Goal: Transaction & Acquisition: Purchase product/service

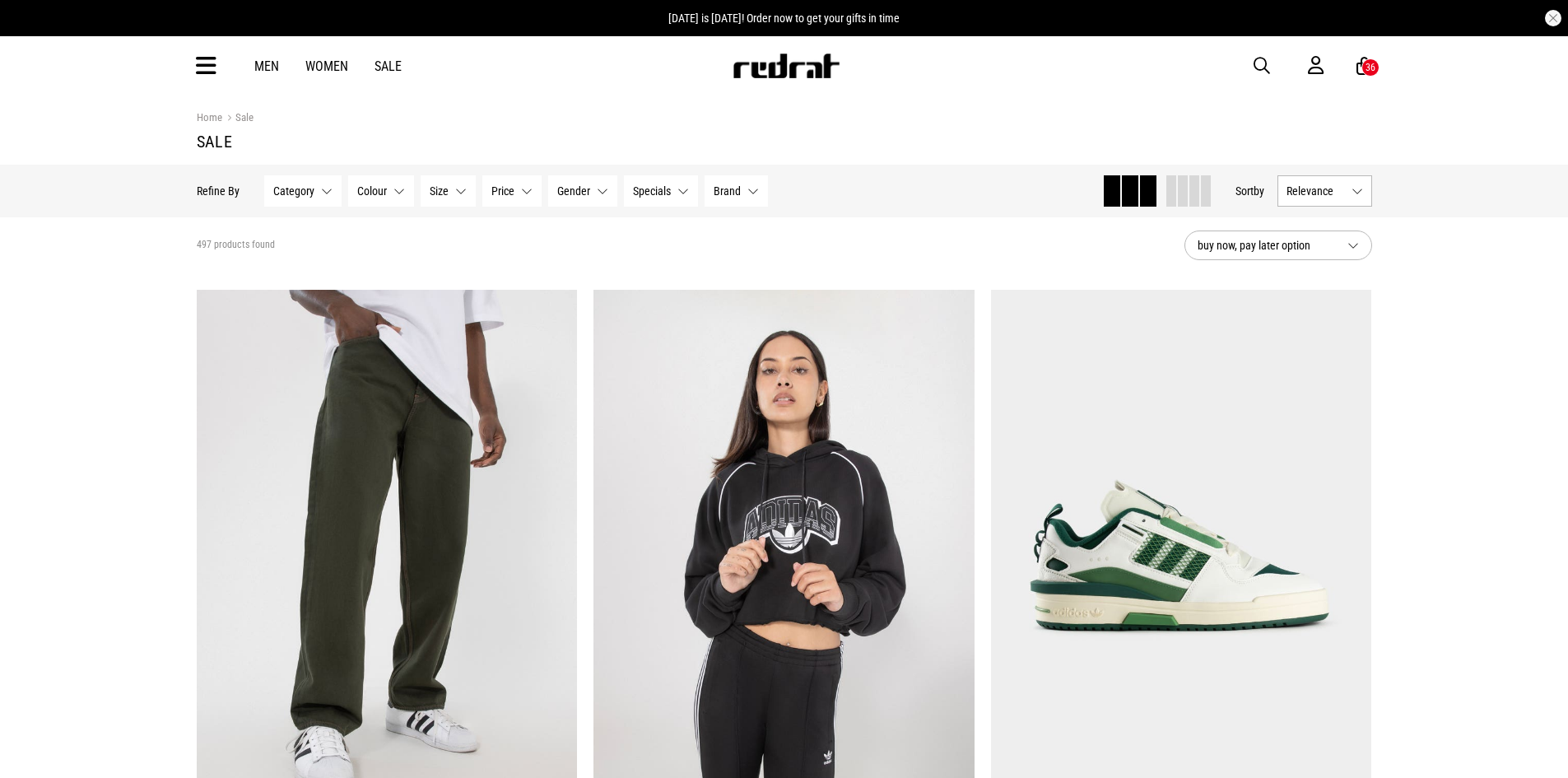
click at [1353, 199] on button "Relevance" at bounding box center [1324, 190] width 95 height 31
click at [1309, 274] on li "Price (Lowest)" at bounding box center [1324, 282] width 93 height 31
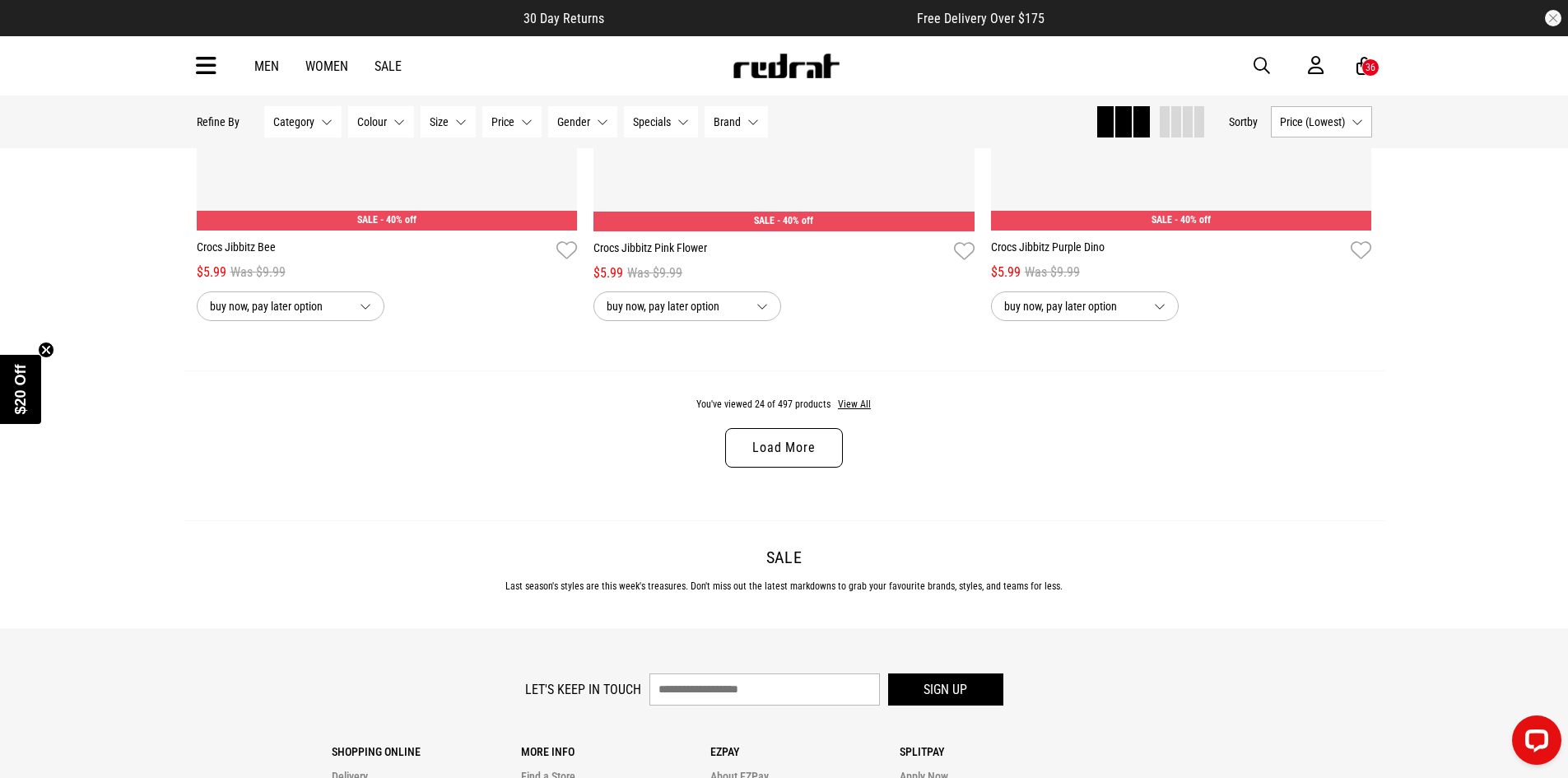
scroll to position [5431, 0]
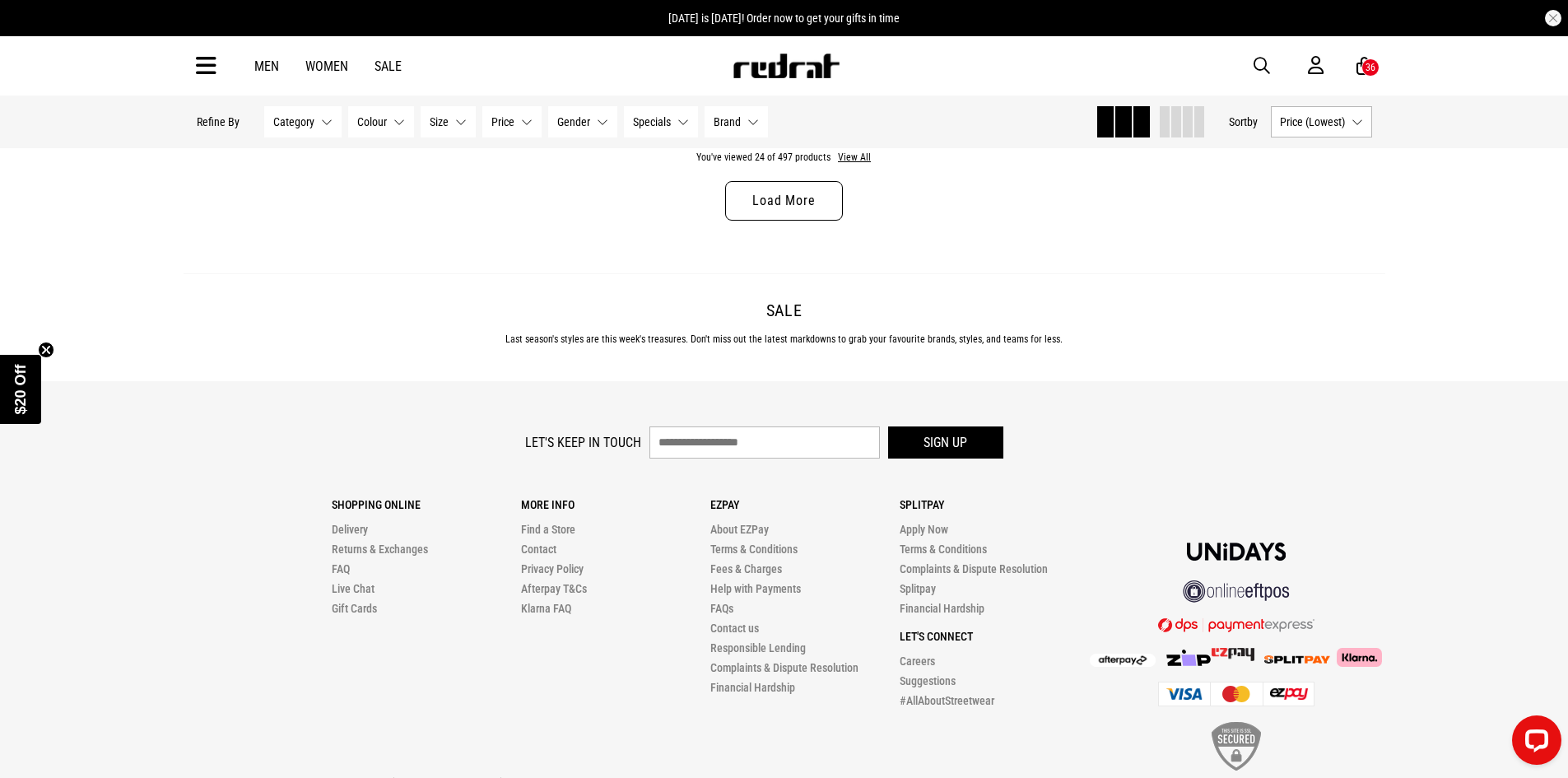
click at [773, 209] on link "Load More" at bounding box center [783, 201] width 117 height 40
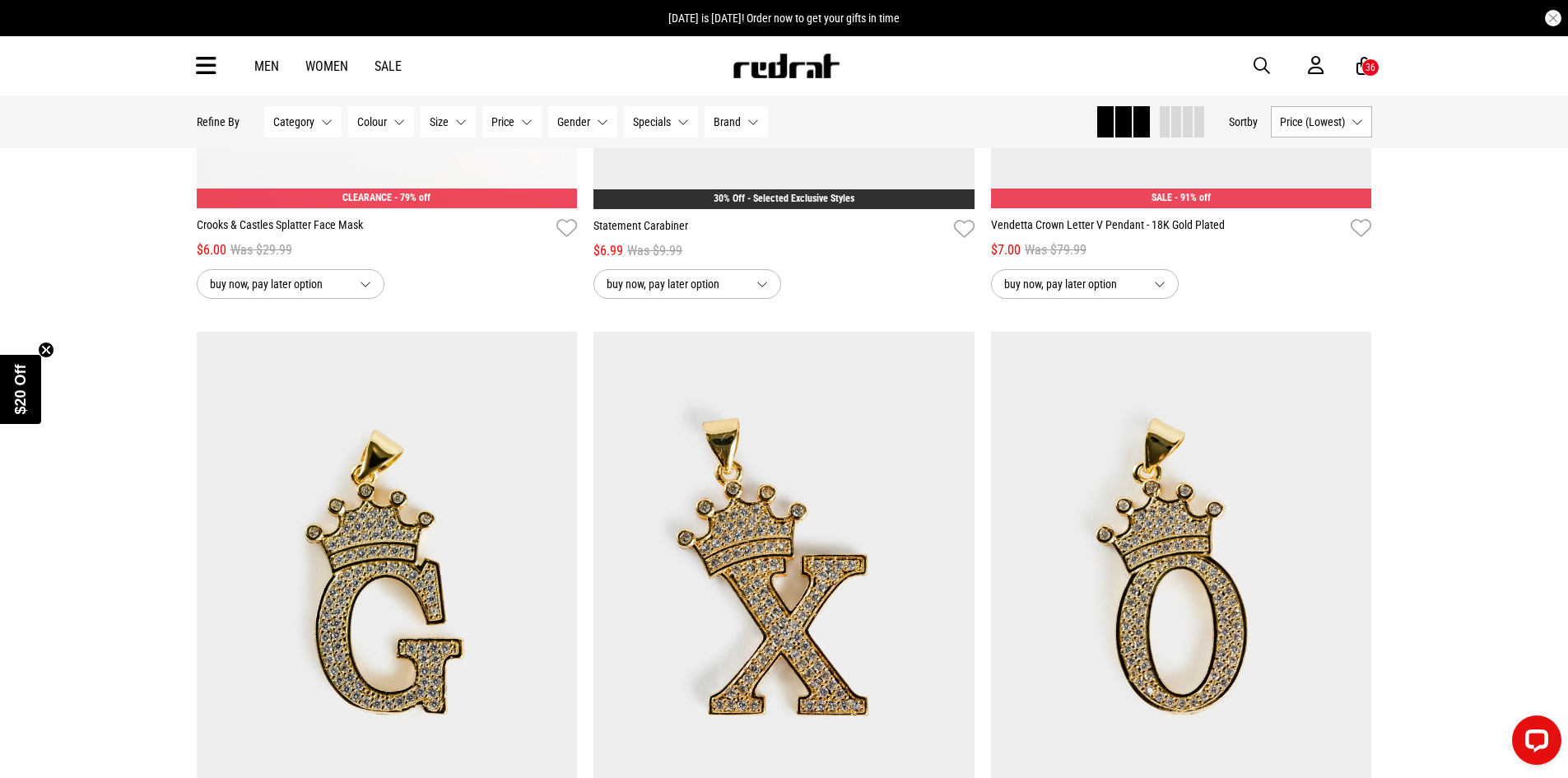
scroll to position [6747, 0]
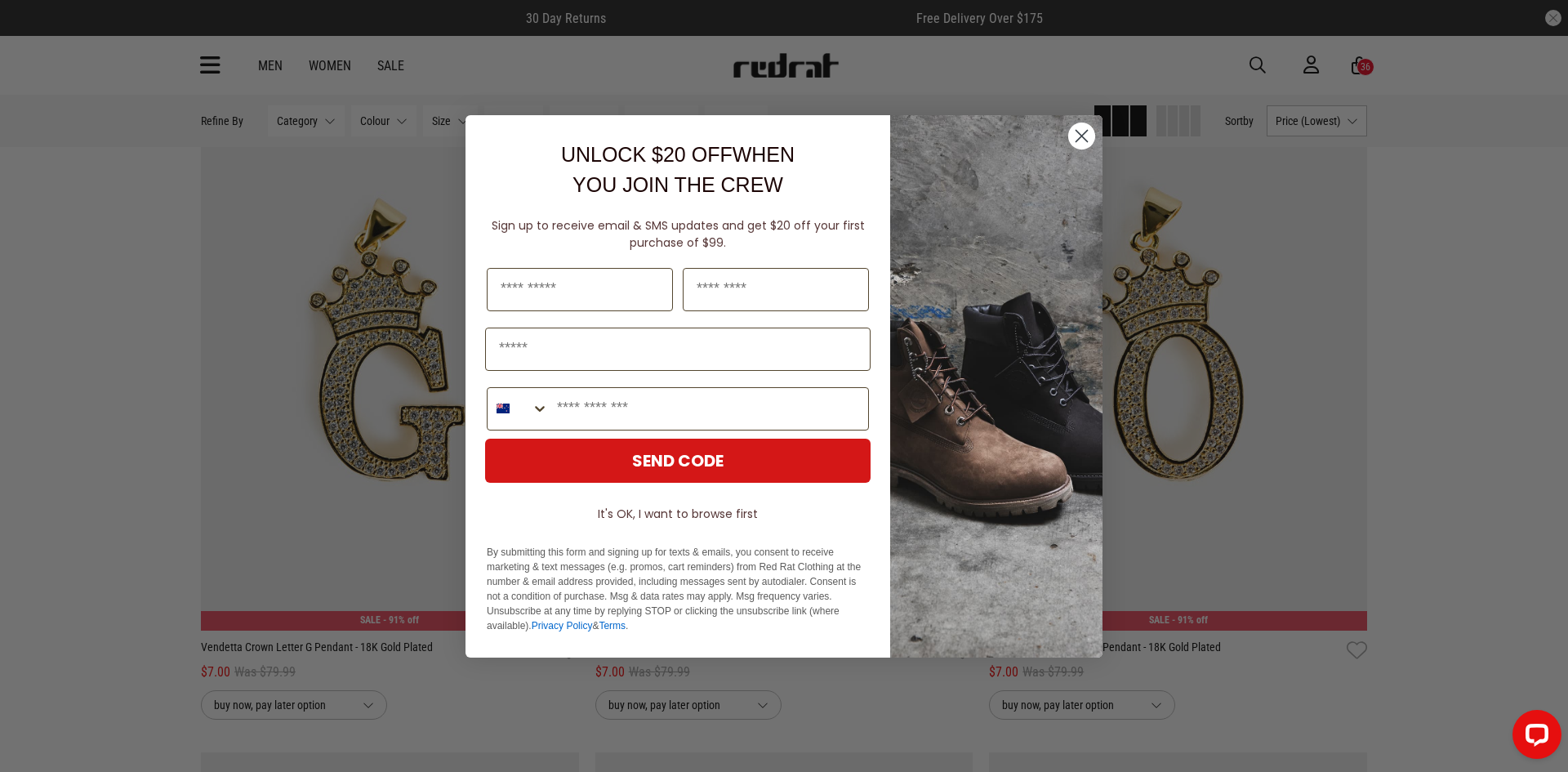
click at [1083, 141] on circle "Close dialog" at bounding box center [1081, 134] width 27 height 27
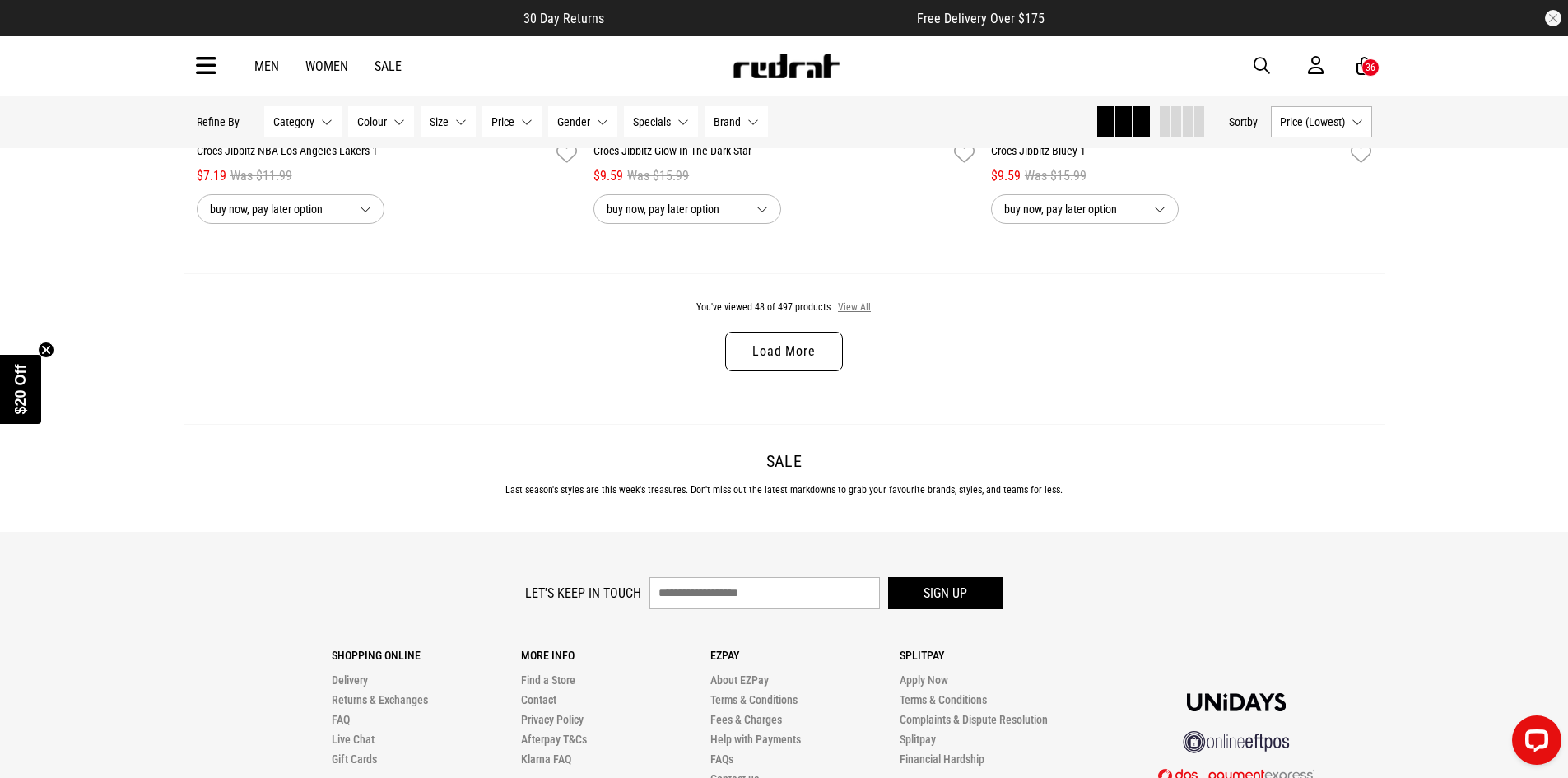
scroll to position [10503, 0]
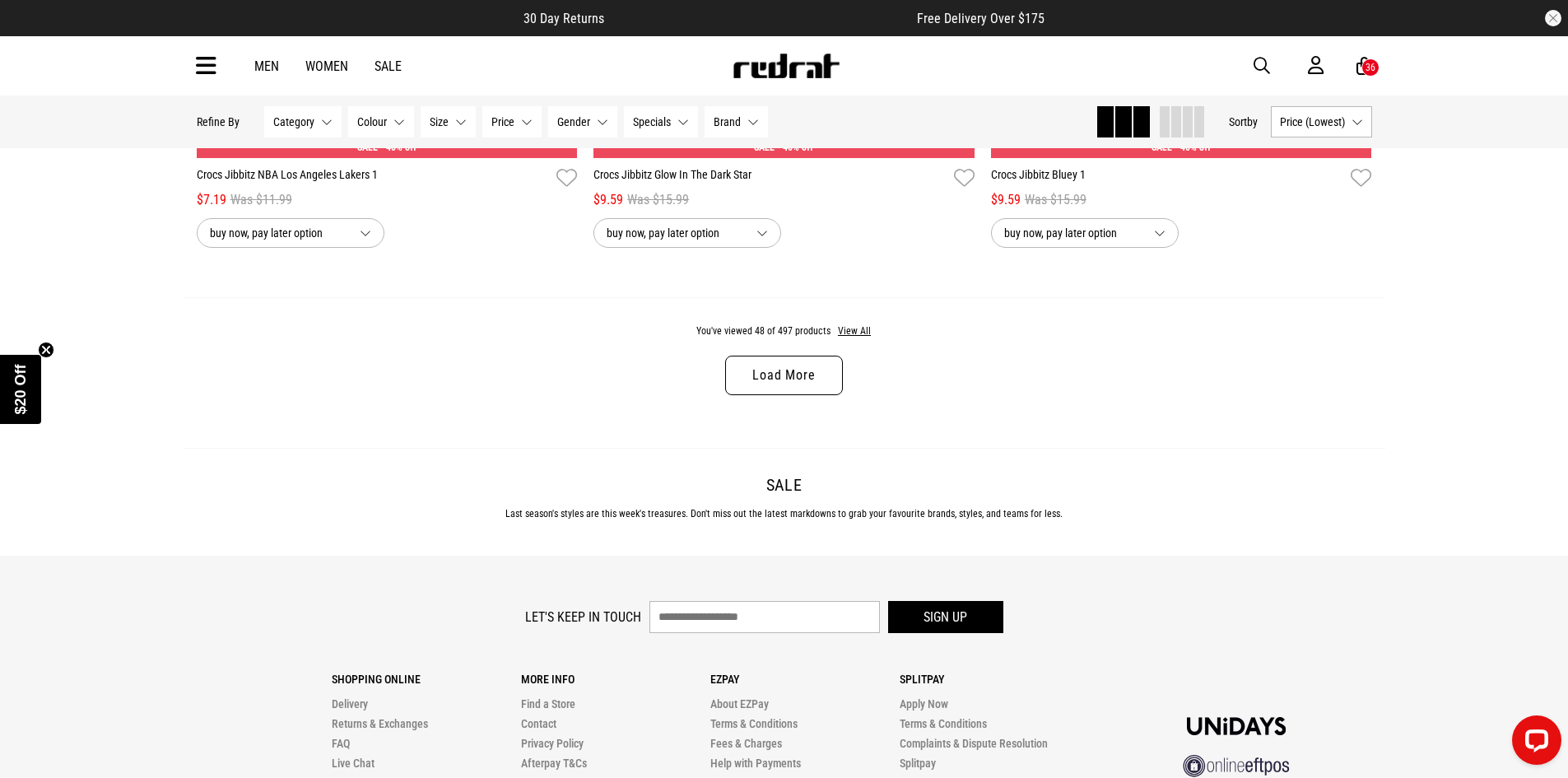
click at [775, 394] on link "Load More" at bounding box center [783, 376] width 117 height 40
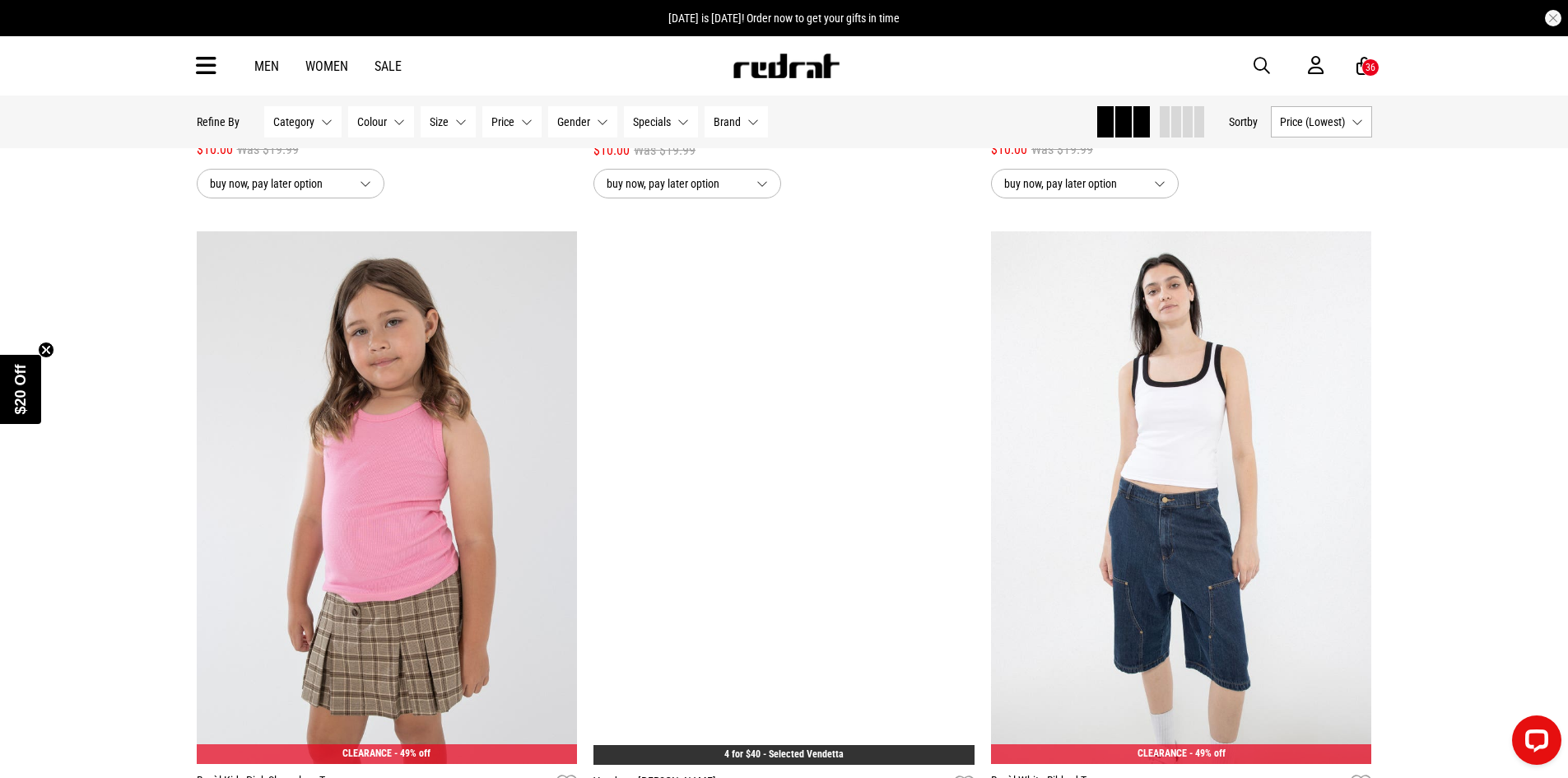
scroll to position [12808, 0]
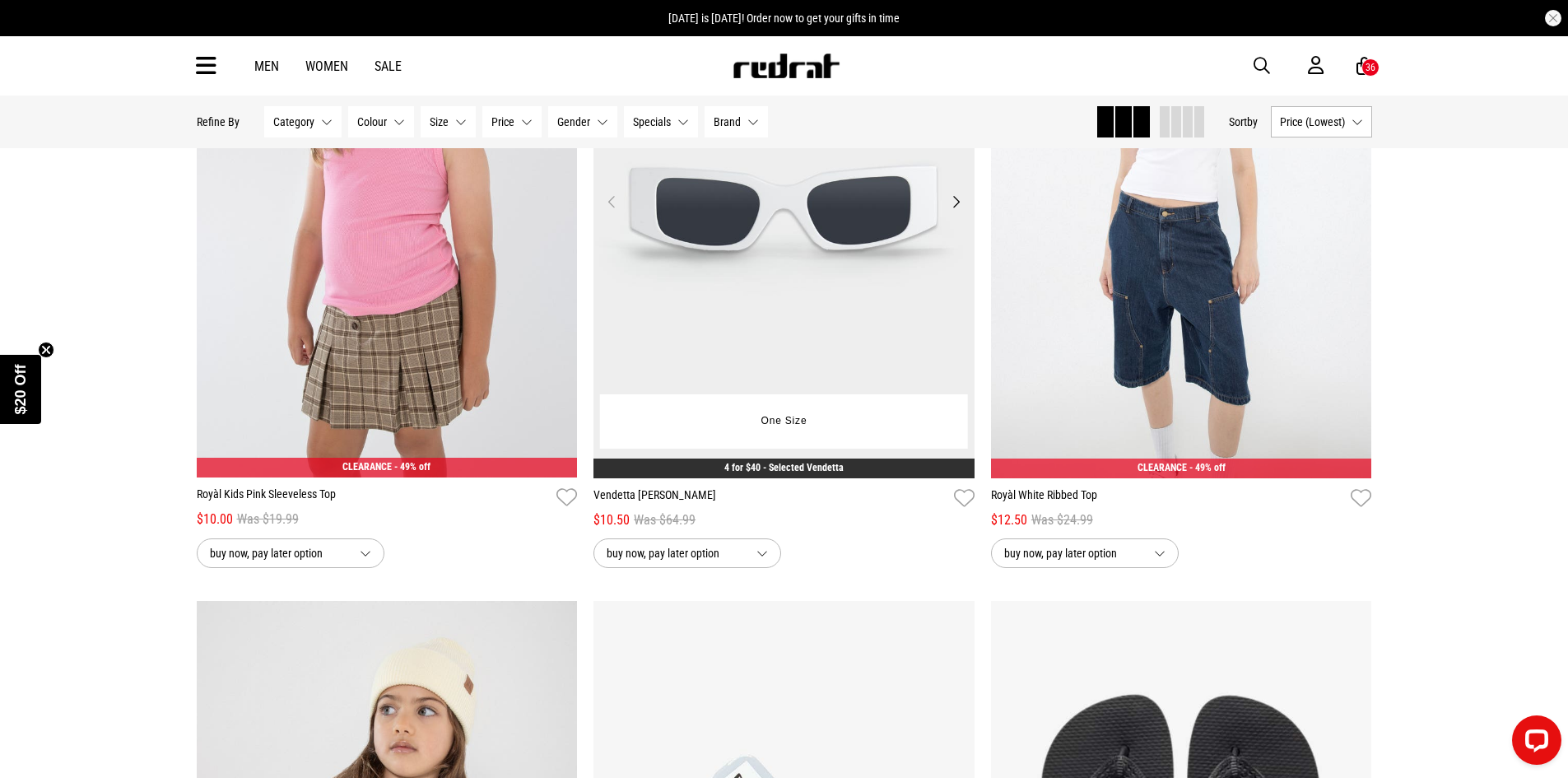
click at [954, 211] on button "Next" at bounding box center [955, 201] width 21 height 20
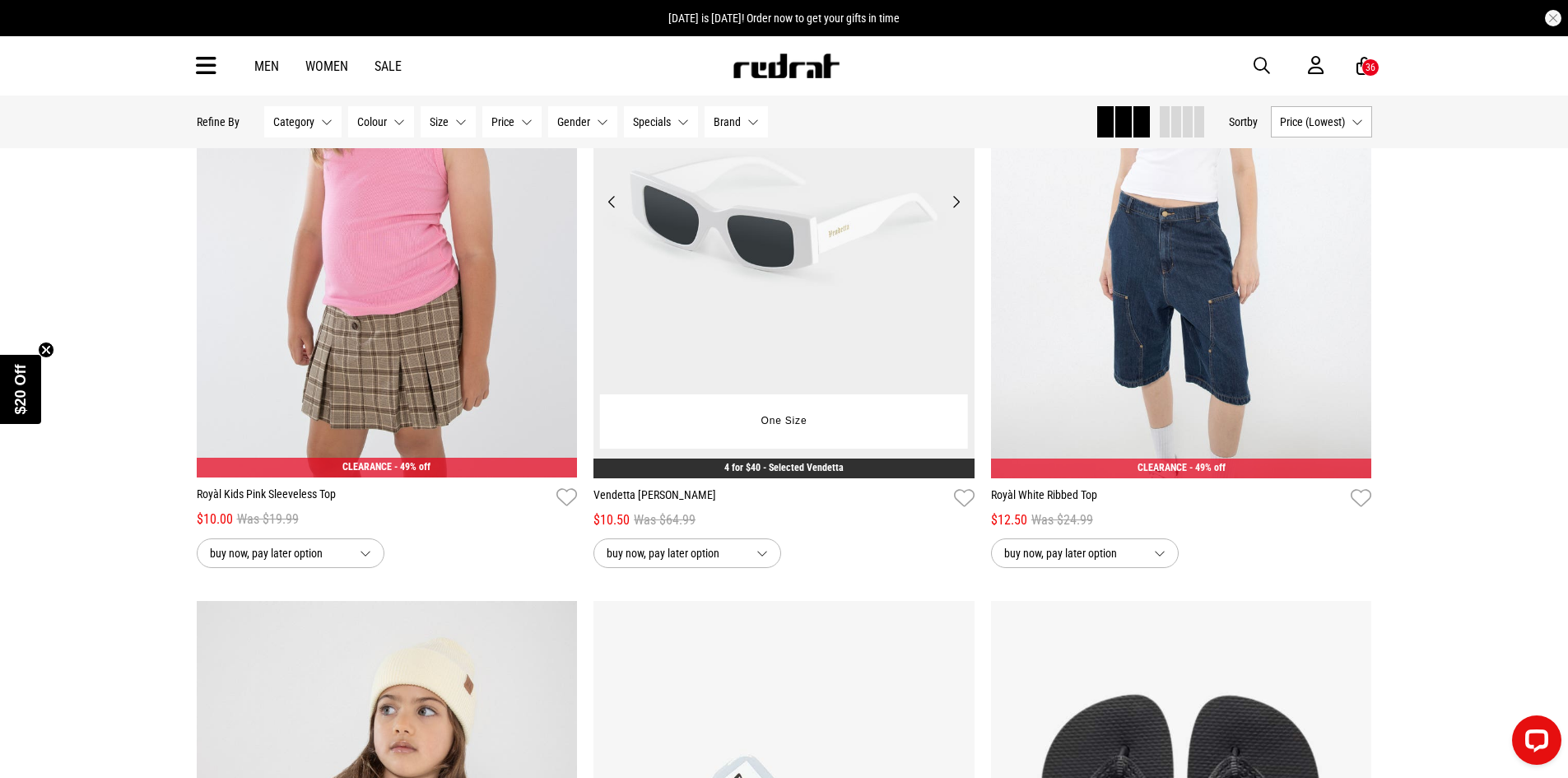
click at [954, 211] on button "Next" at bounding box center [955, 201] width 21 height 20
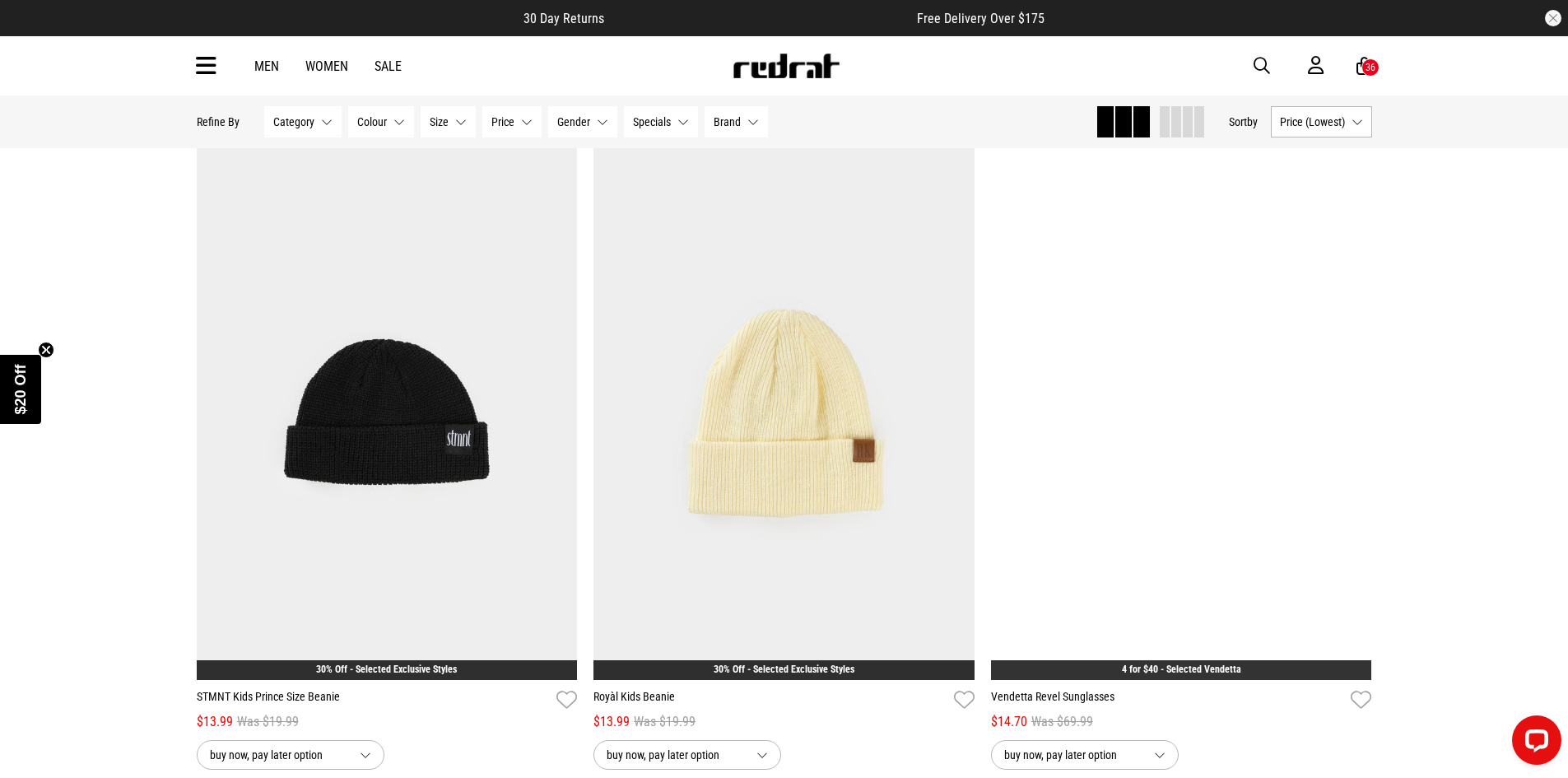
scroll to position [14783, 0]
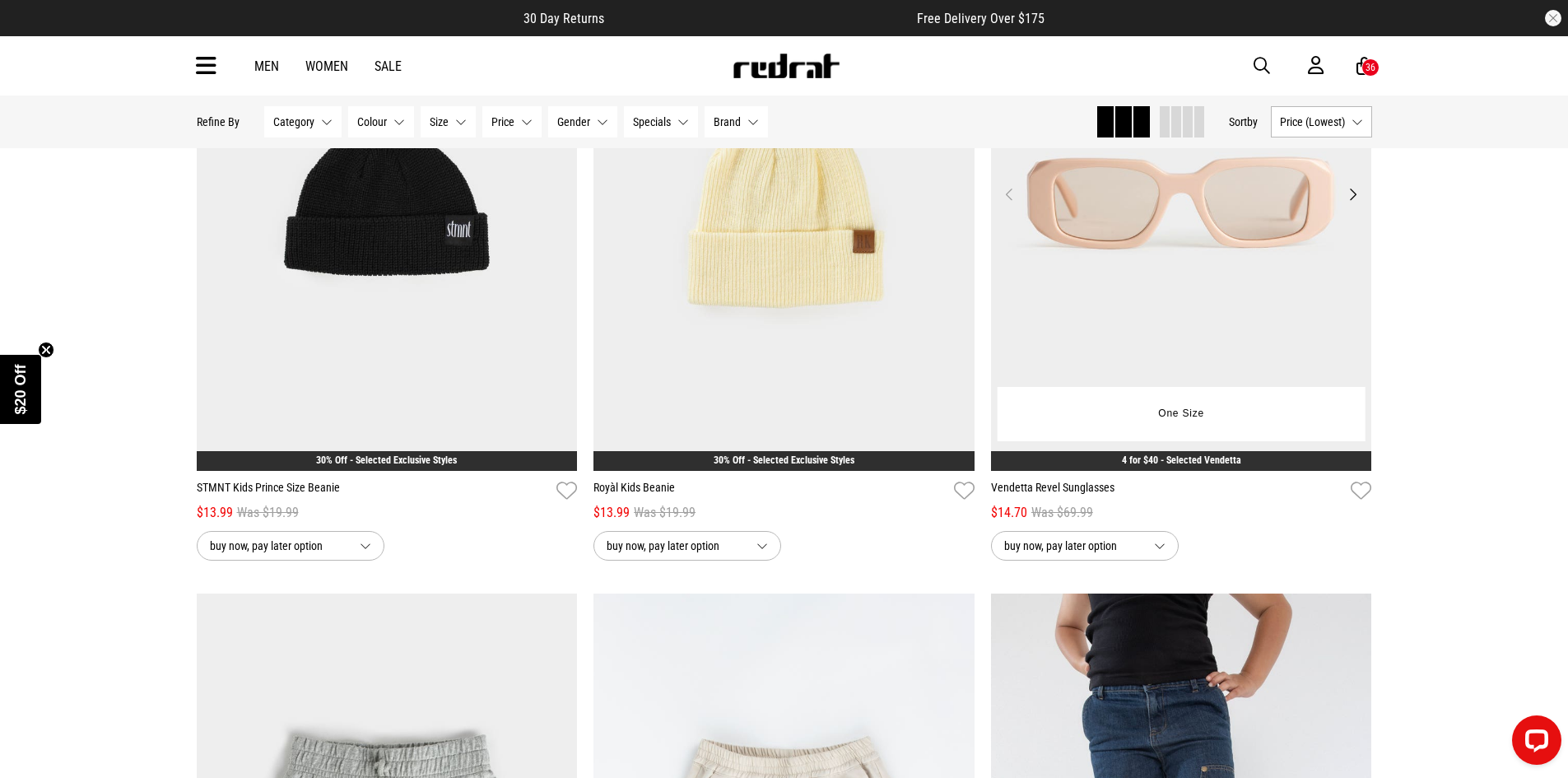
click at [1351, 204] on button "Next" at bounding box center [1352, 194] width 21 height 20
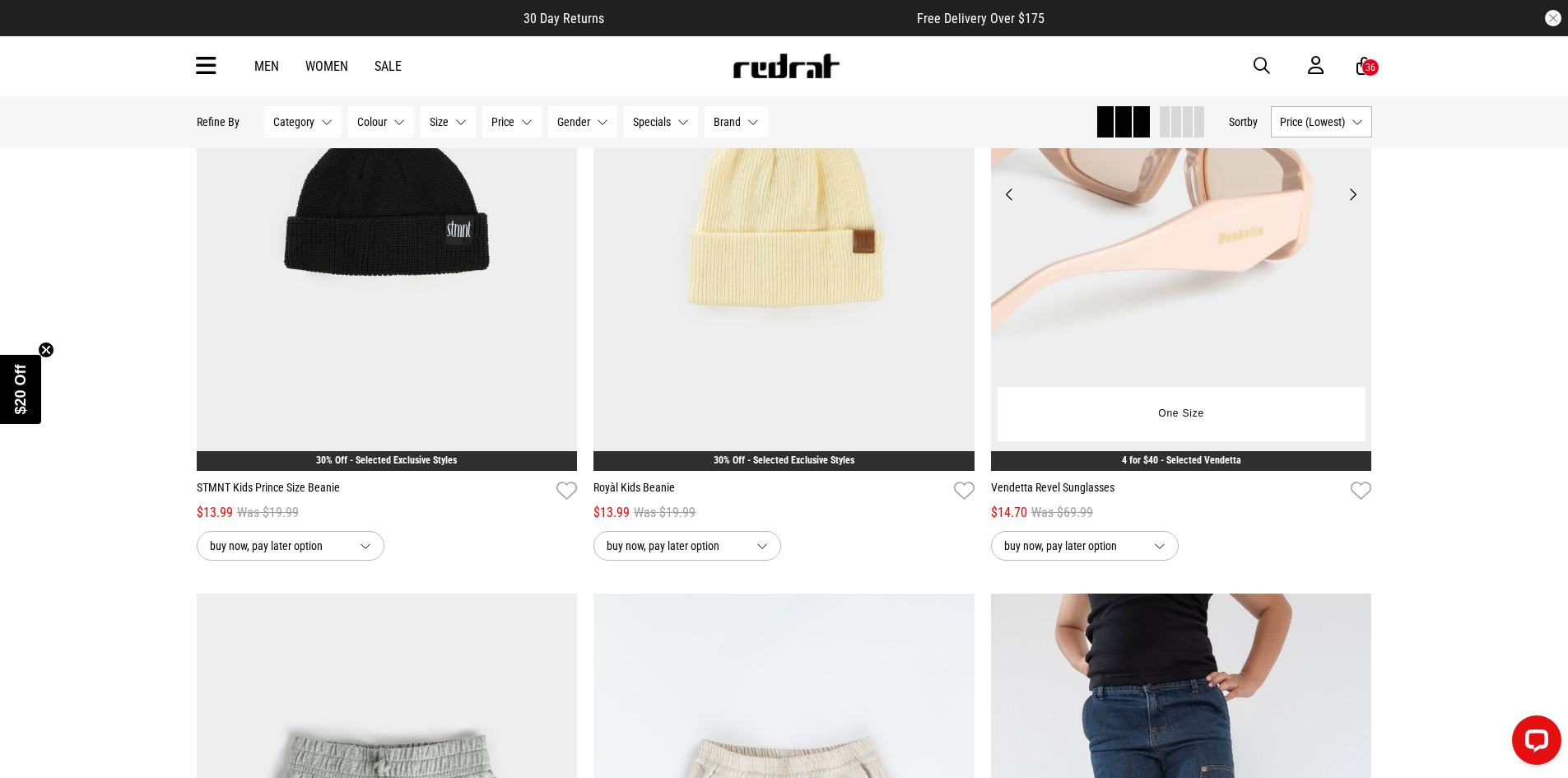
click at [1351, 204] on button "Next" at bounding box center [1352, 194] width 21 height 20
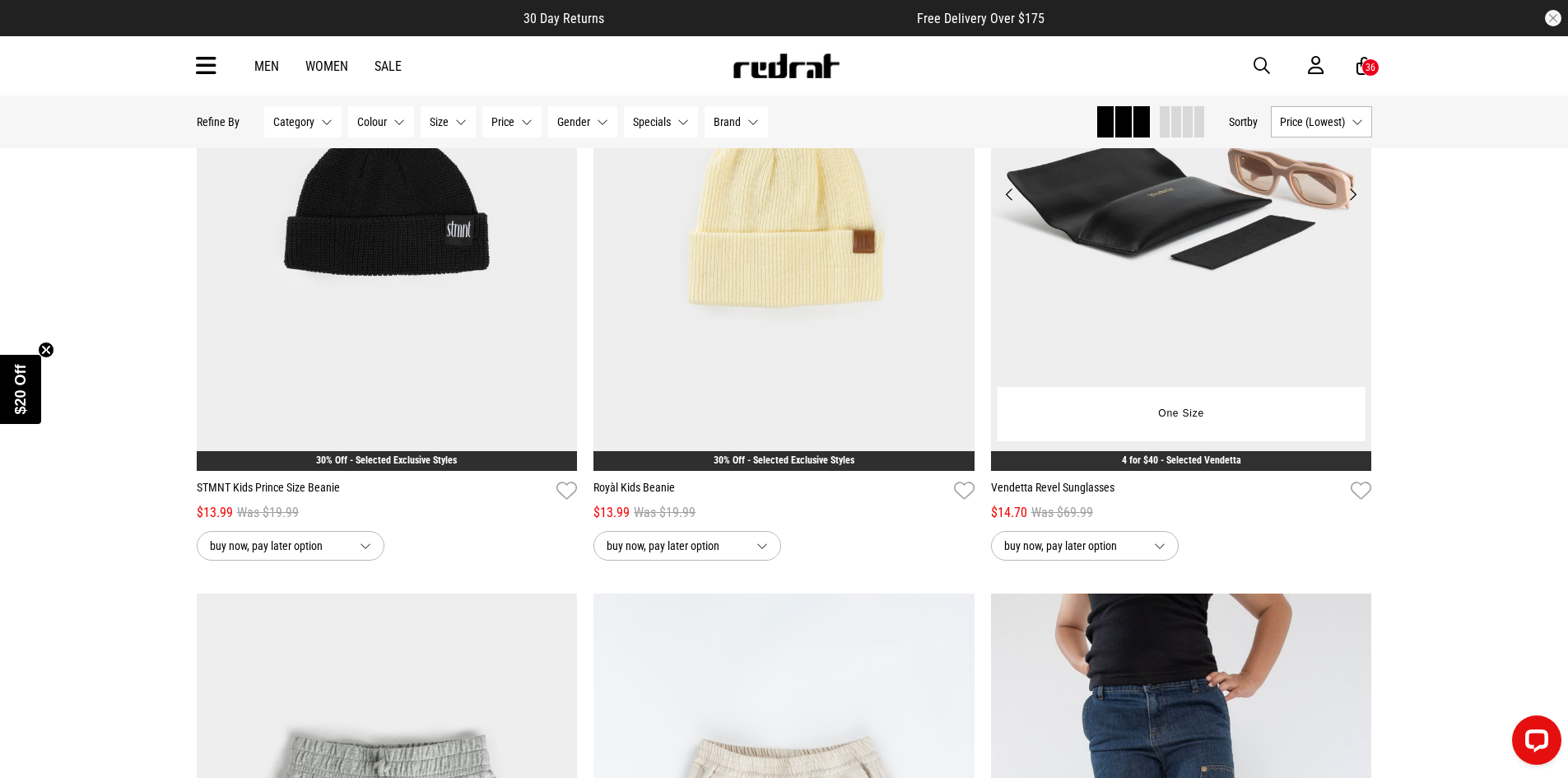
click at [1351, 204] on button "Next" at bounding box center [1352, 194] width 21 height 20
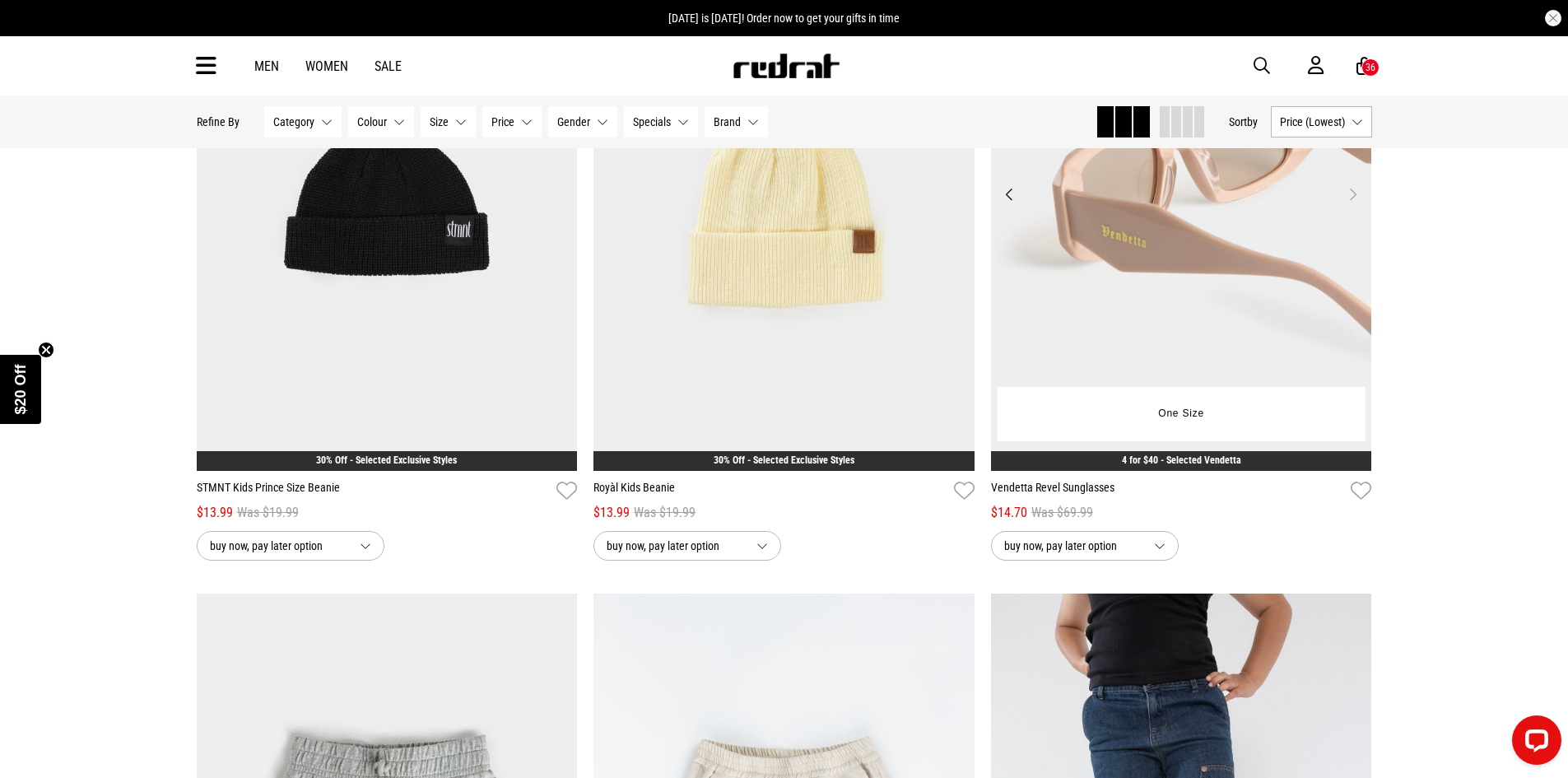
click at [1351, 204] on button "Next" at bounding box center [1352, 194] width 21 height 20
click at [1356, 204] on button "Next" at bounding box center [1352, 194] width 21 height 20
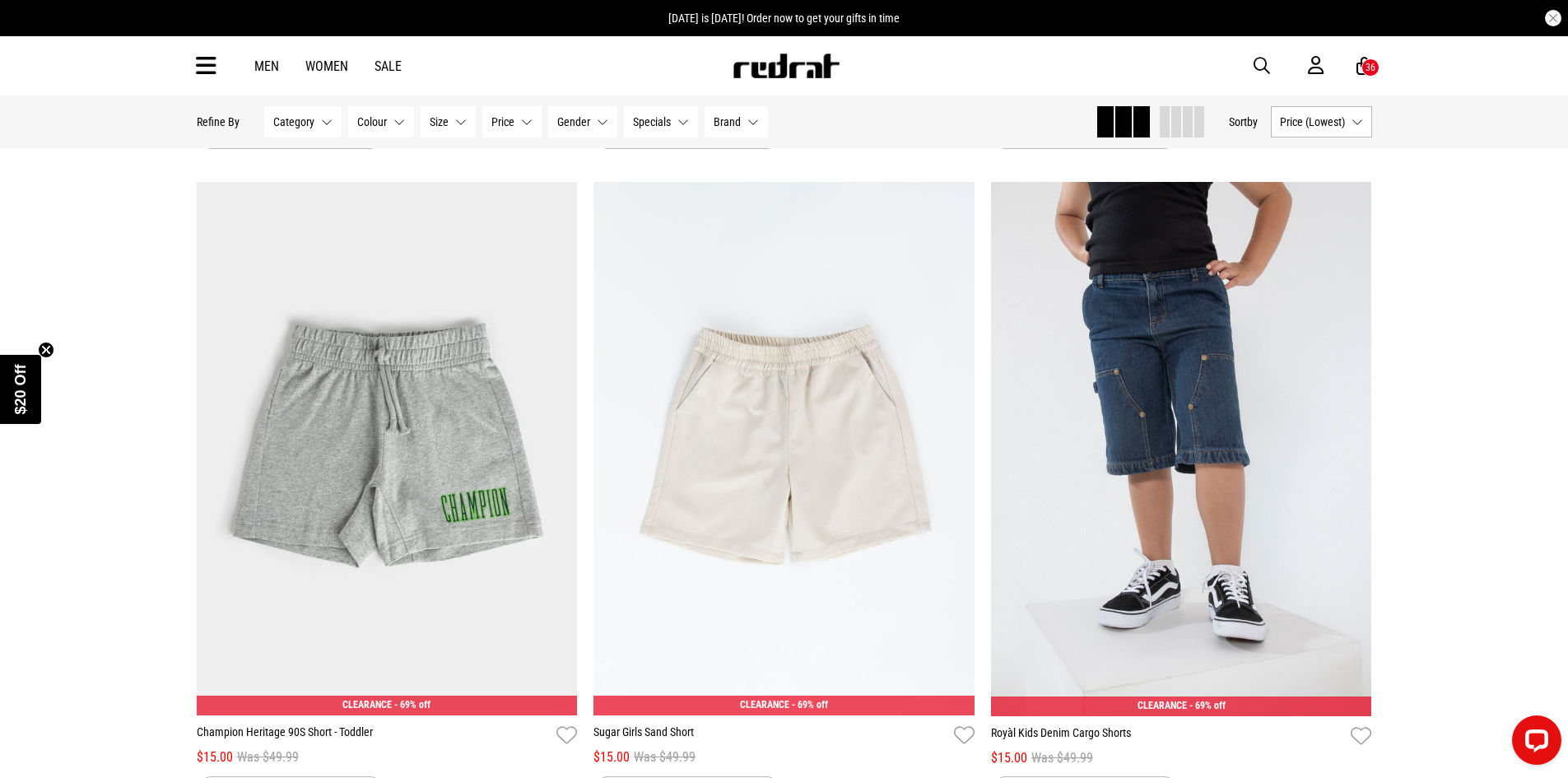
scroll to position [15852, 0]
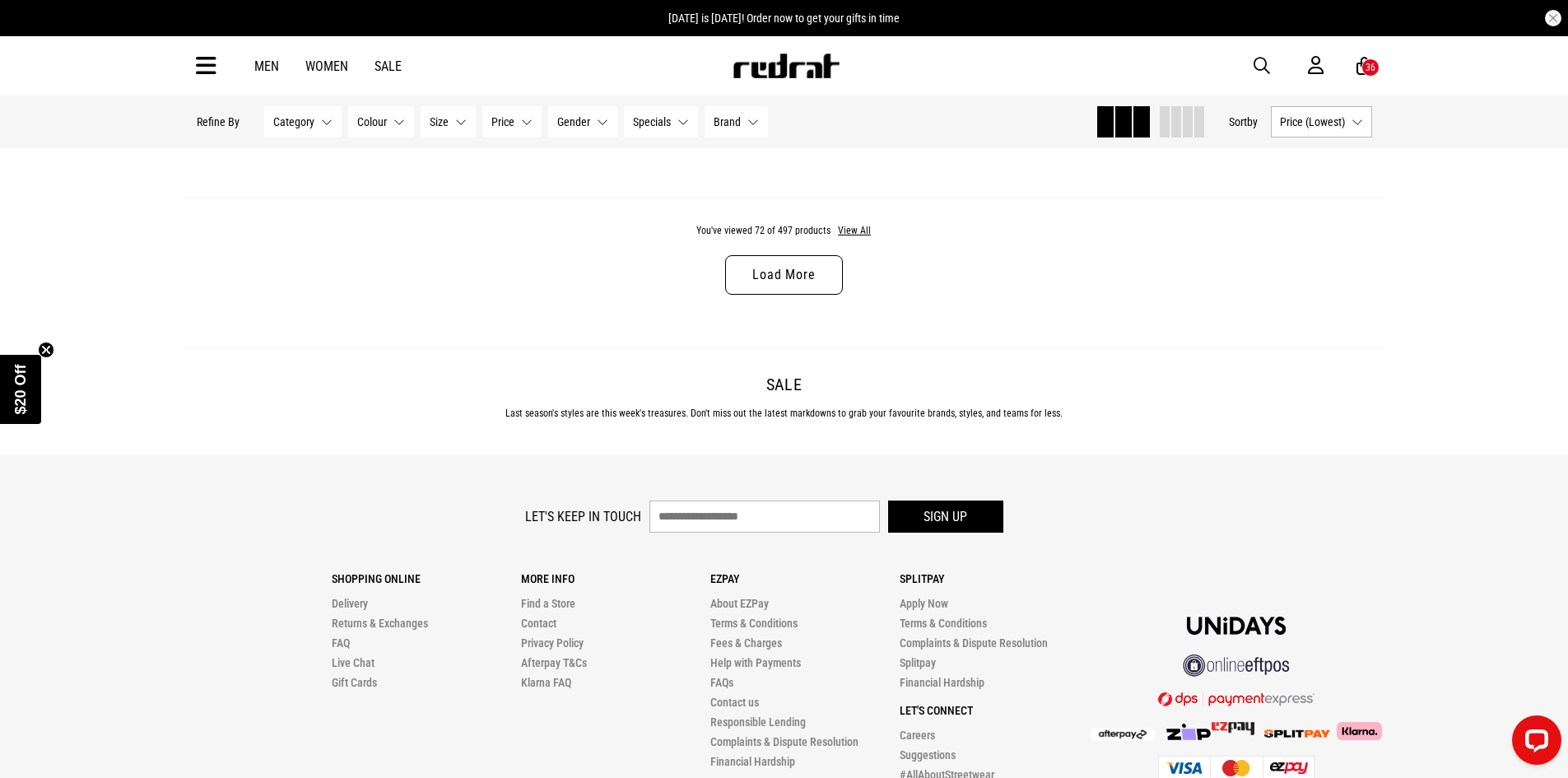
click at [794, 282] on link "Load More" at bounding box center [783, 275] width 117 height 40
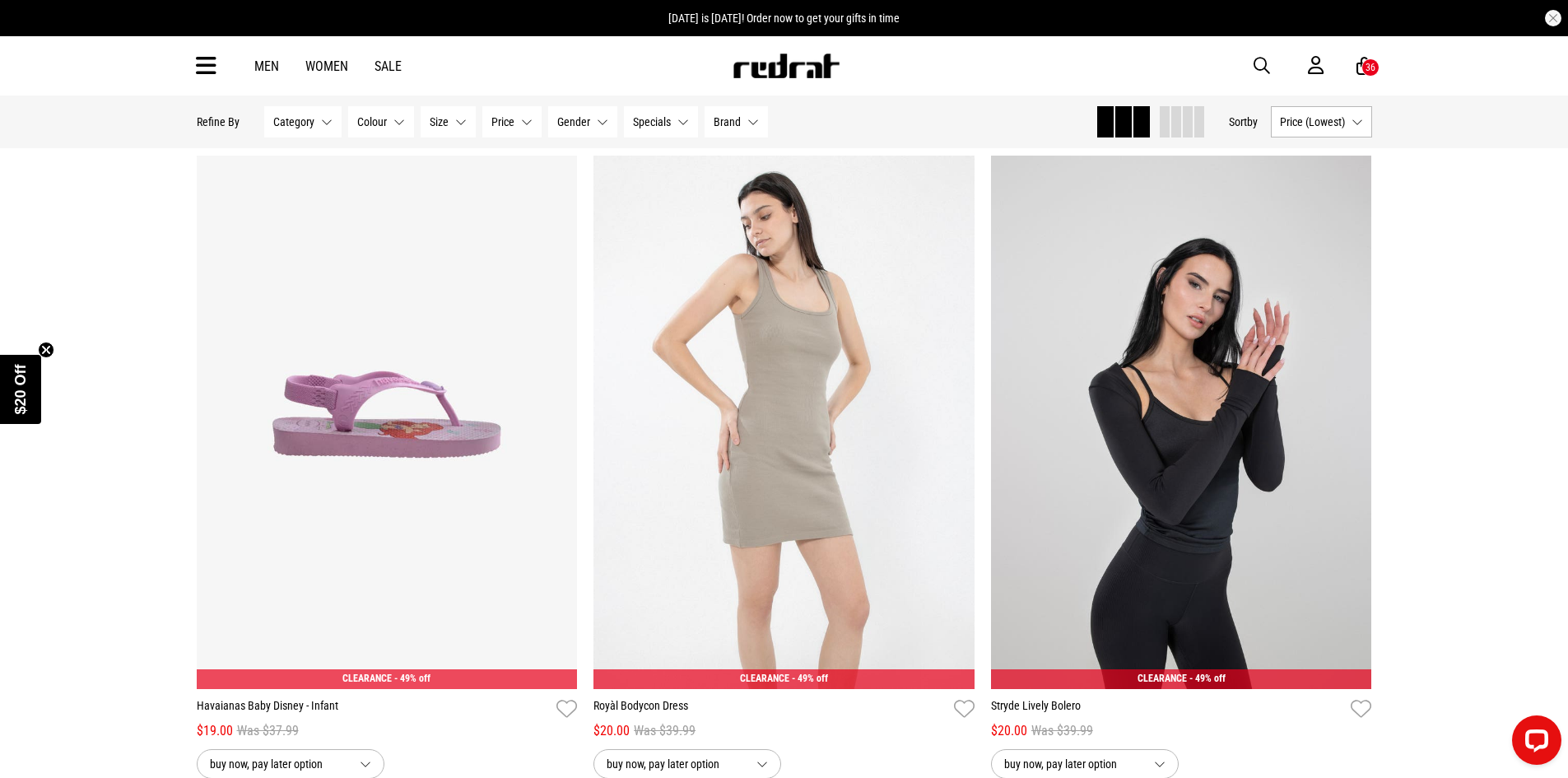
scroll to position [20707, 0]
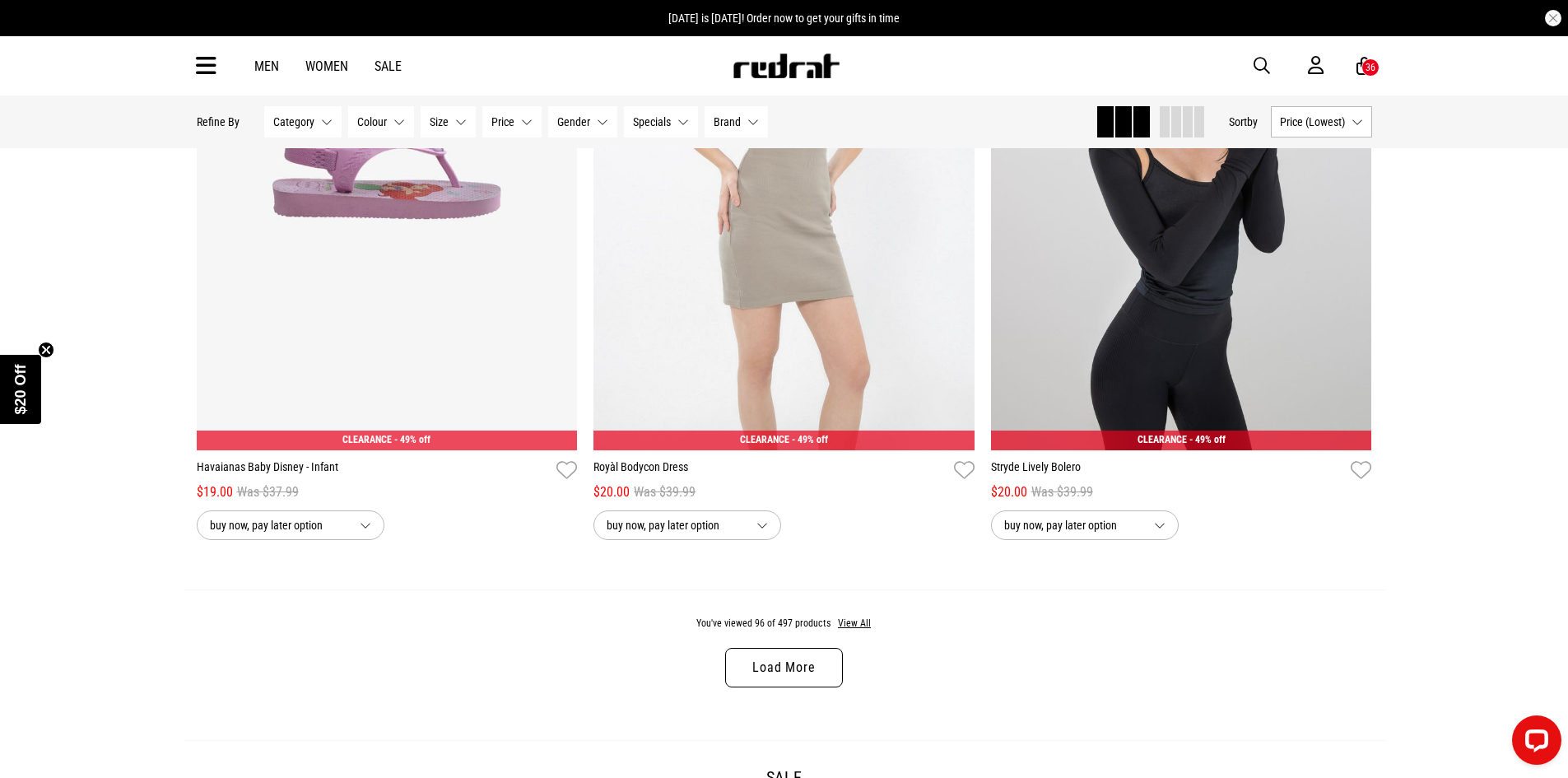
click at [814, 687] on link "Load More" at bounding box center [783, 667] width 117 height 40
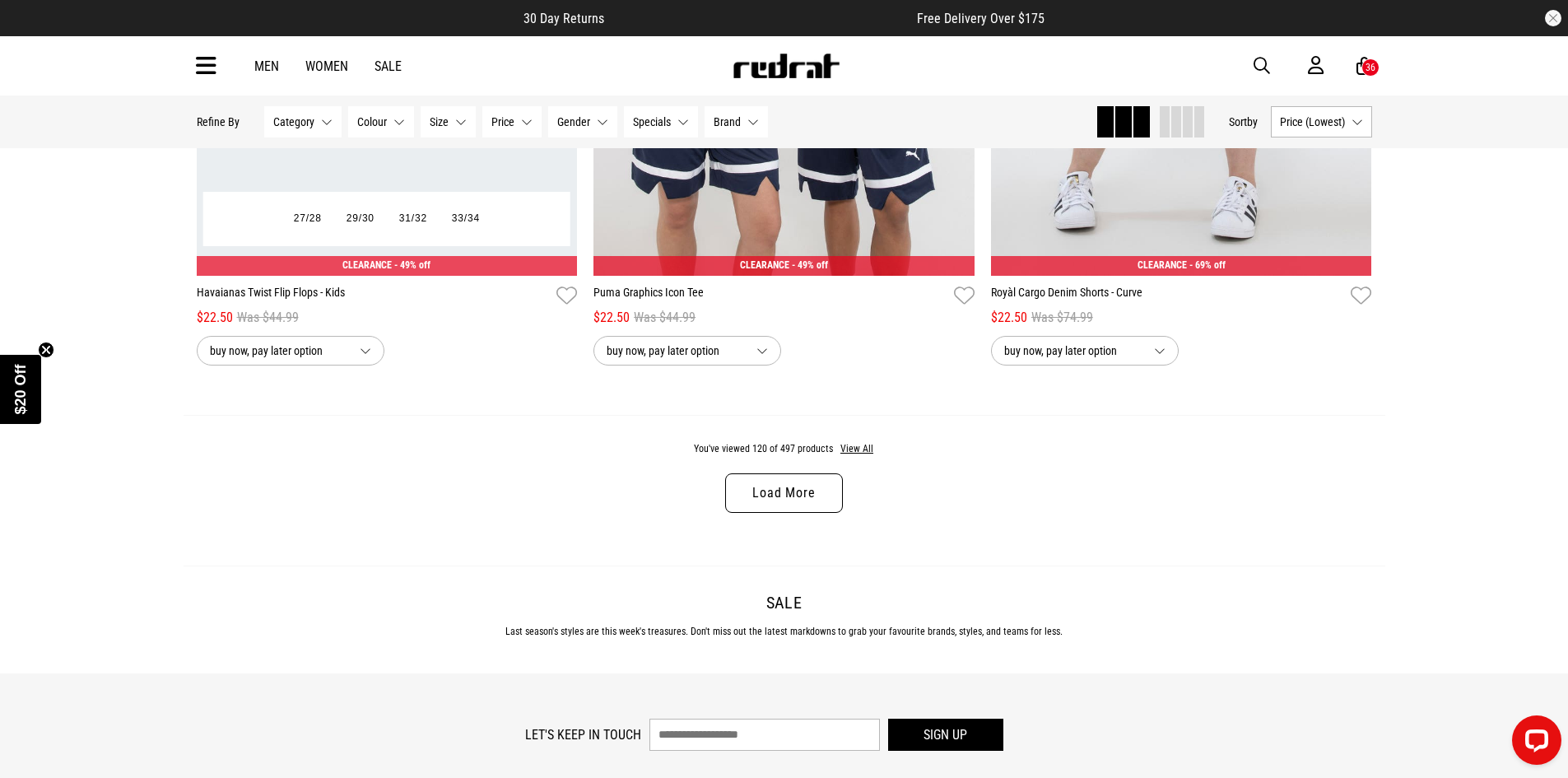
scroll to position [26303, 0]
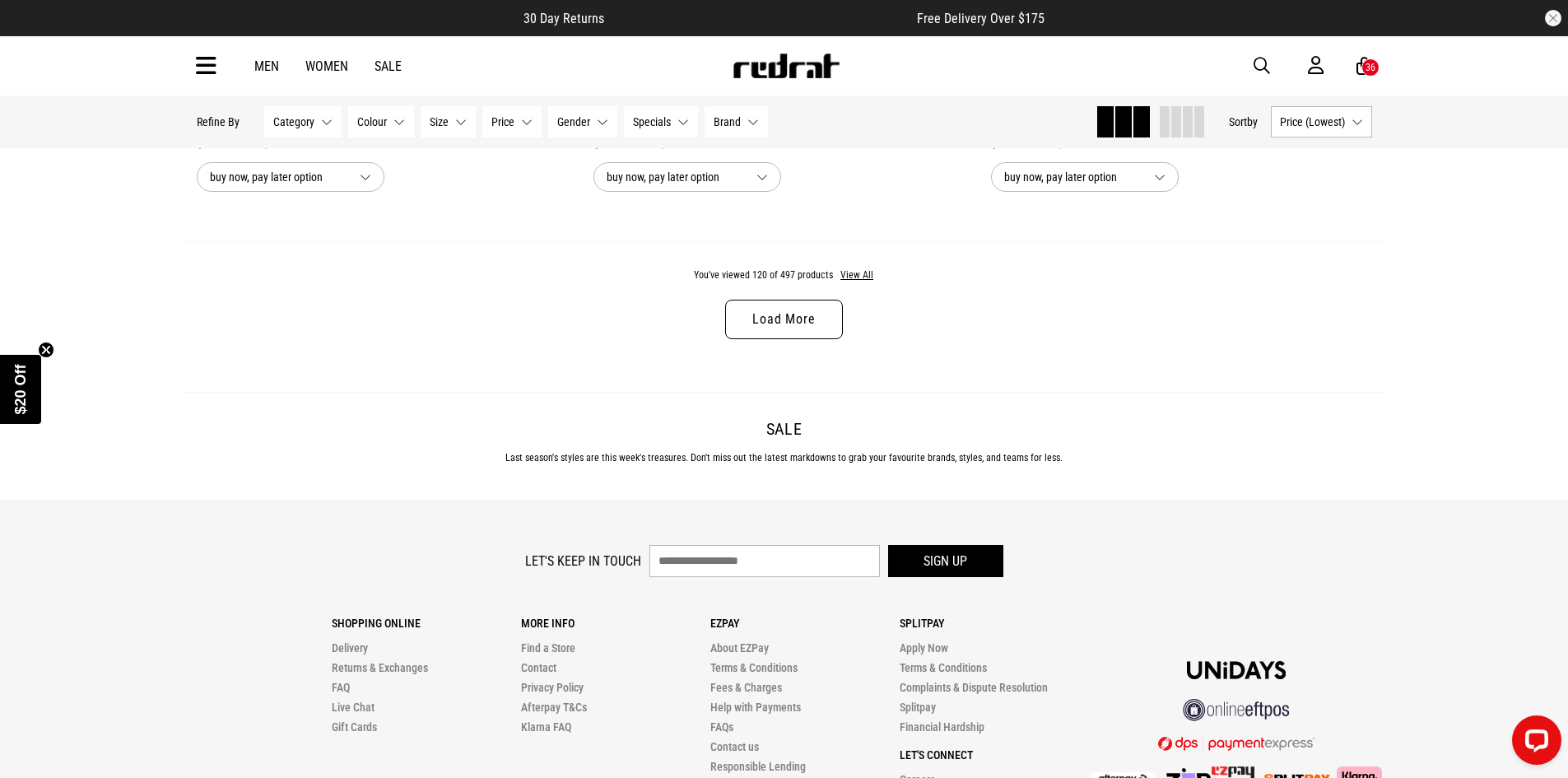
click at [818, 339] on link "Load More" at bounding box center [783, 320] width 117 height 40
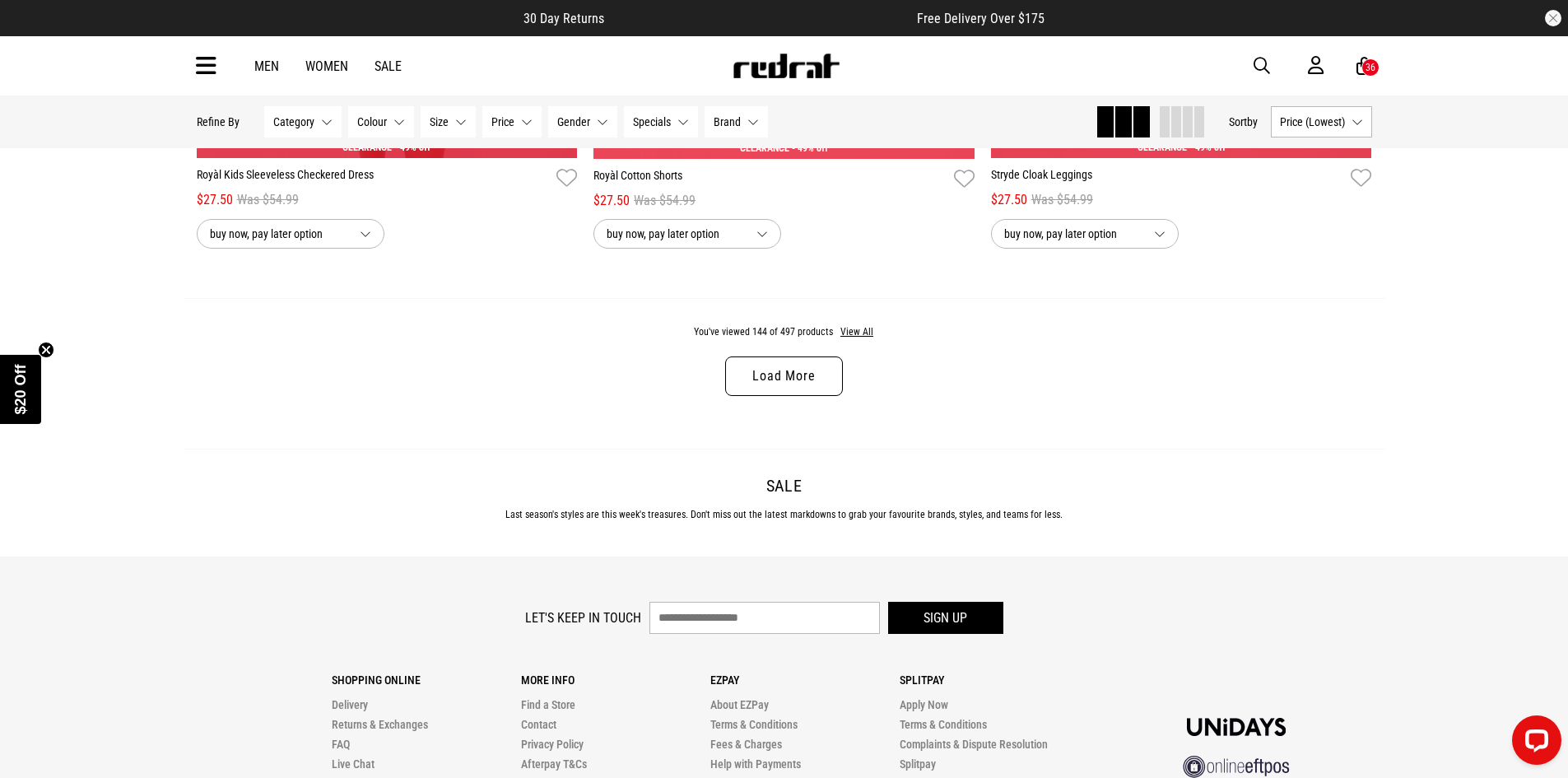
scroll to position [31651, 0]
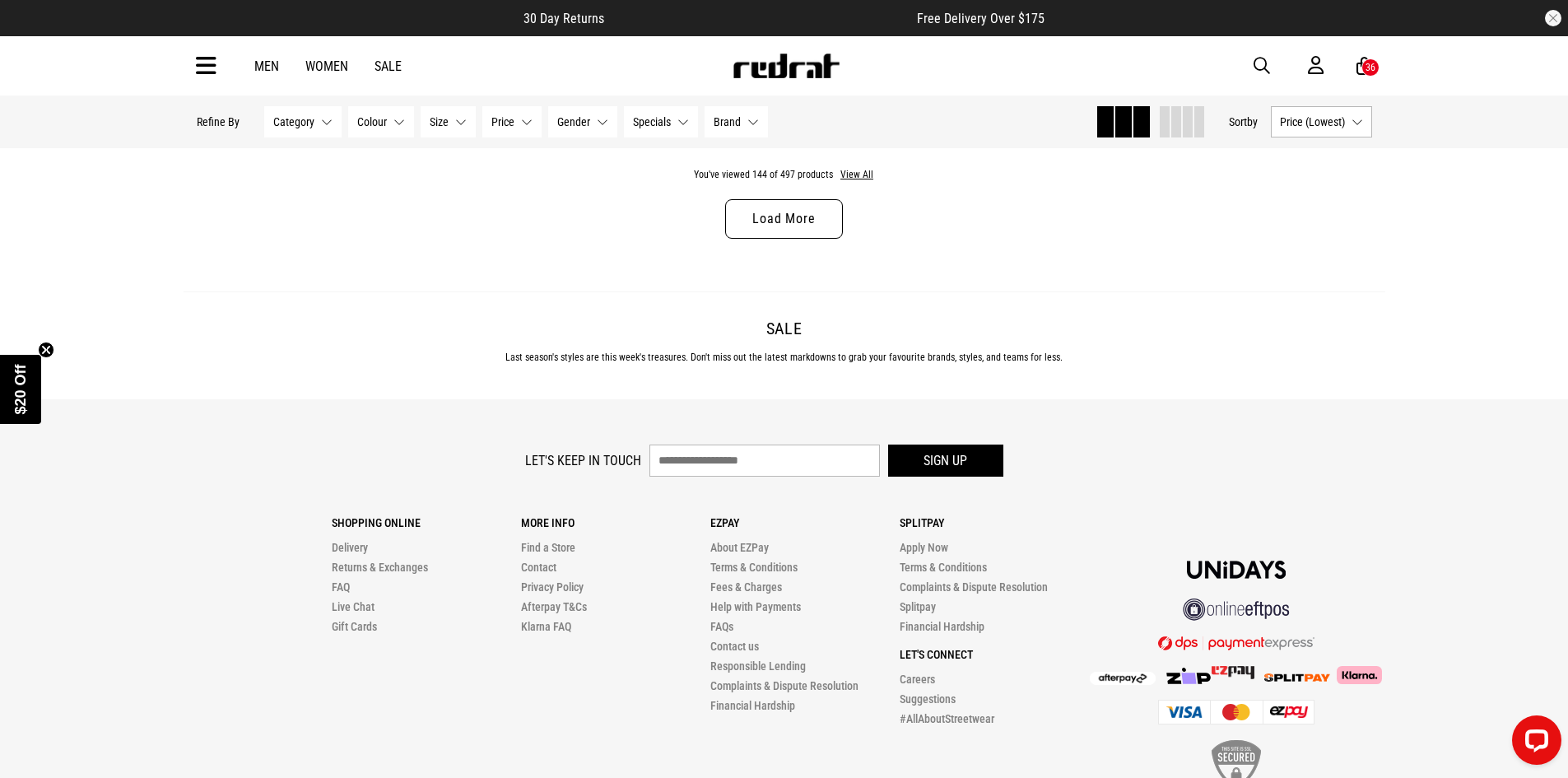
click at [785, 239] on link "Load More" at bounding box center [783, 219] width 117 height 40
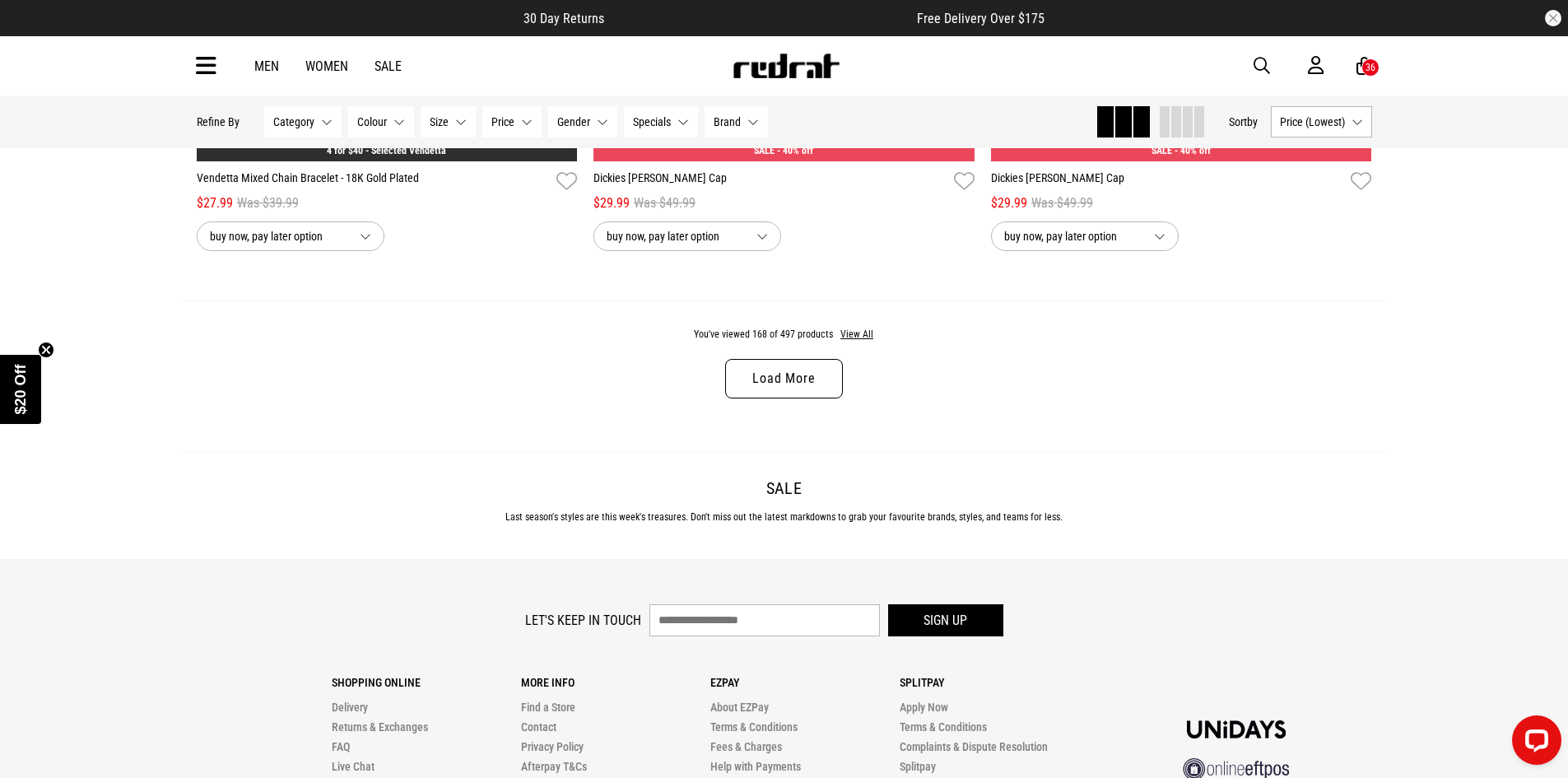
scroll to position [36741, 0]
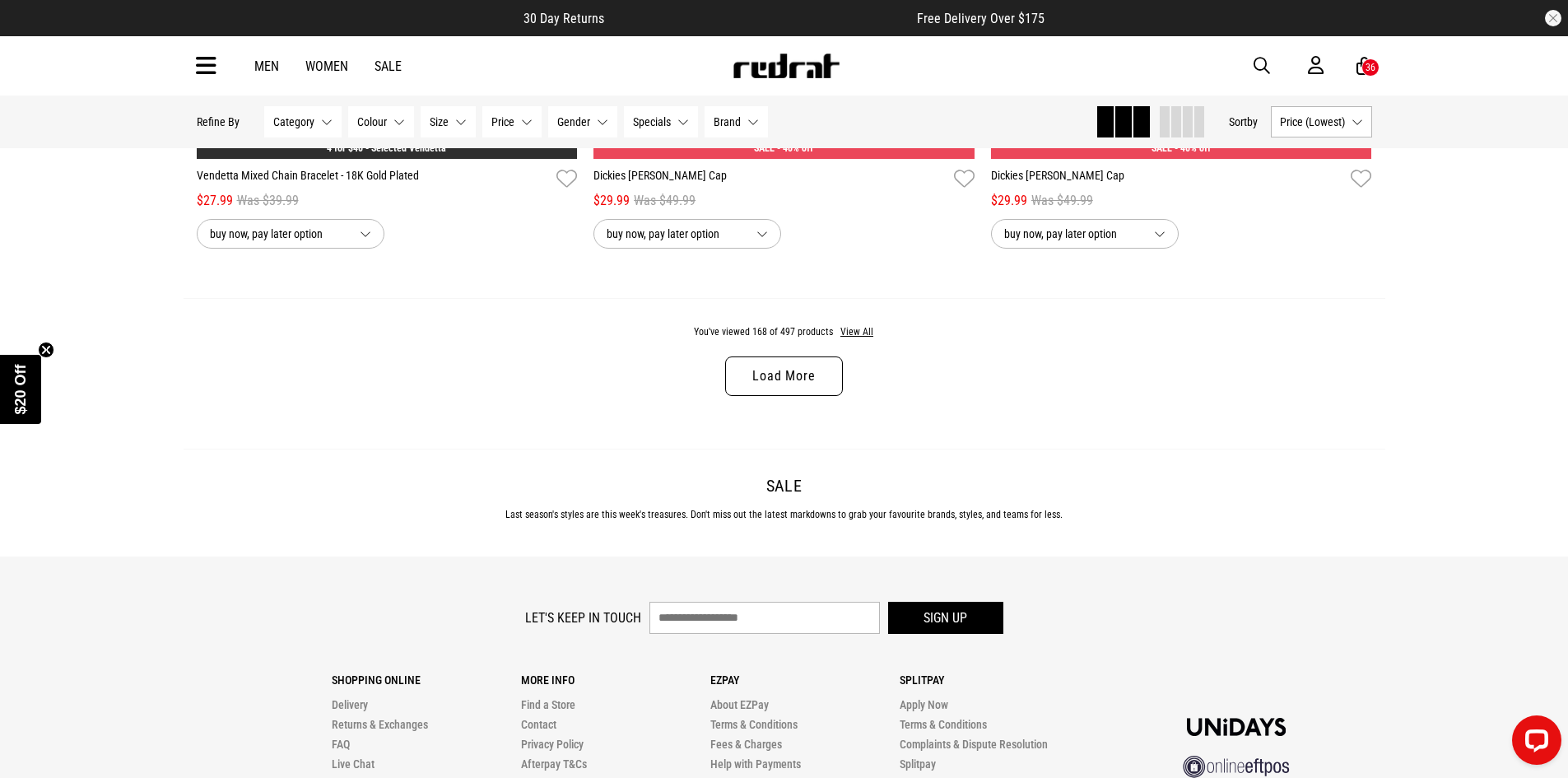
click at [802, 395] on link "Load More" at bounding box center [783, 377] width 117 height 40
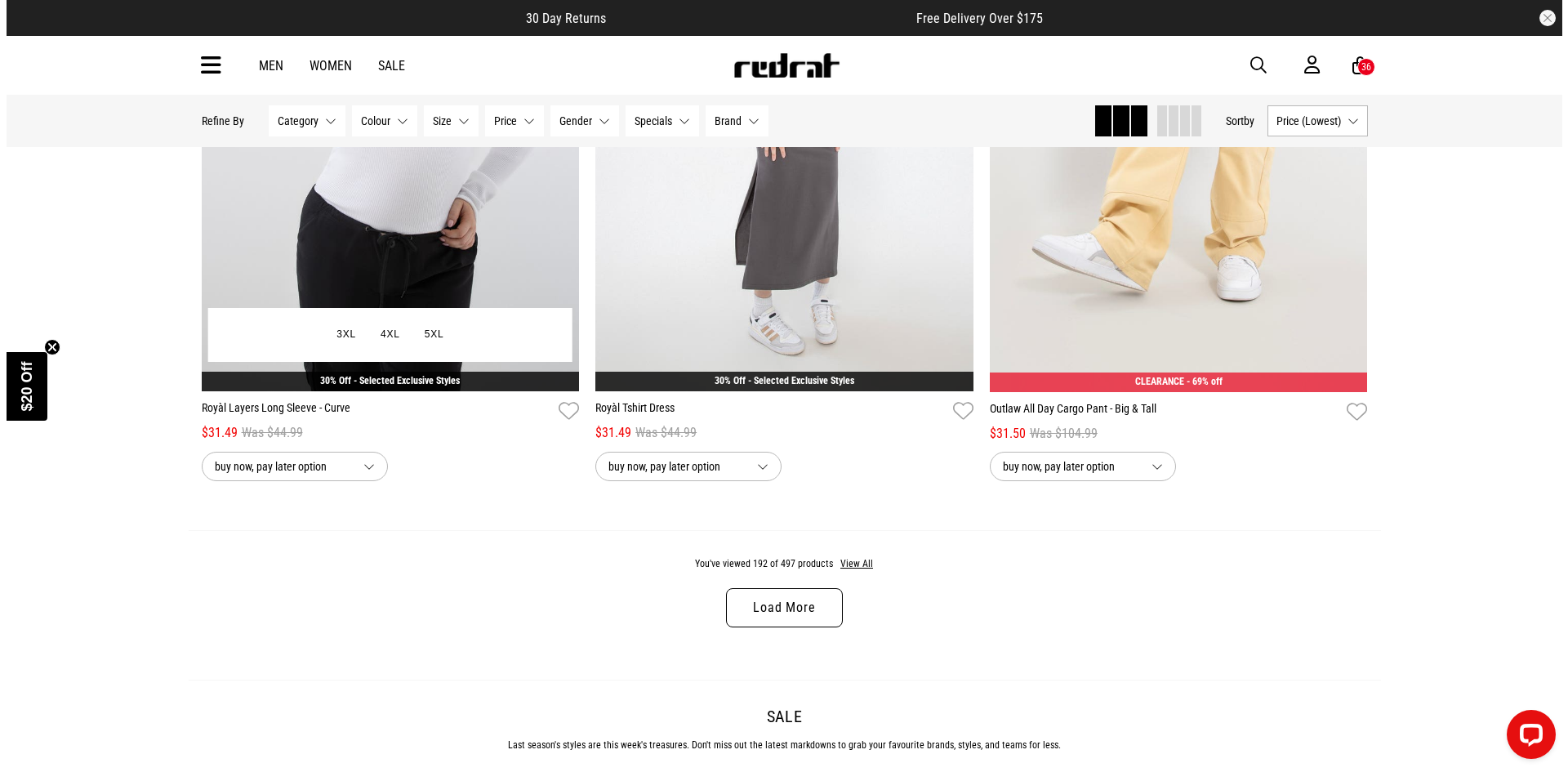
scroll to position [41520, 0]
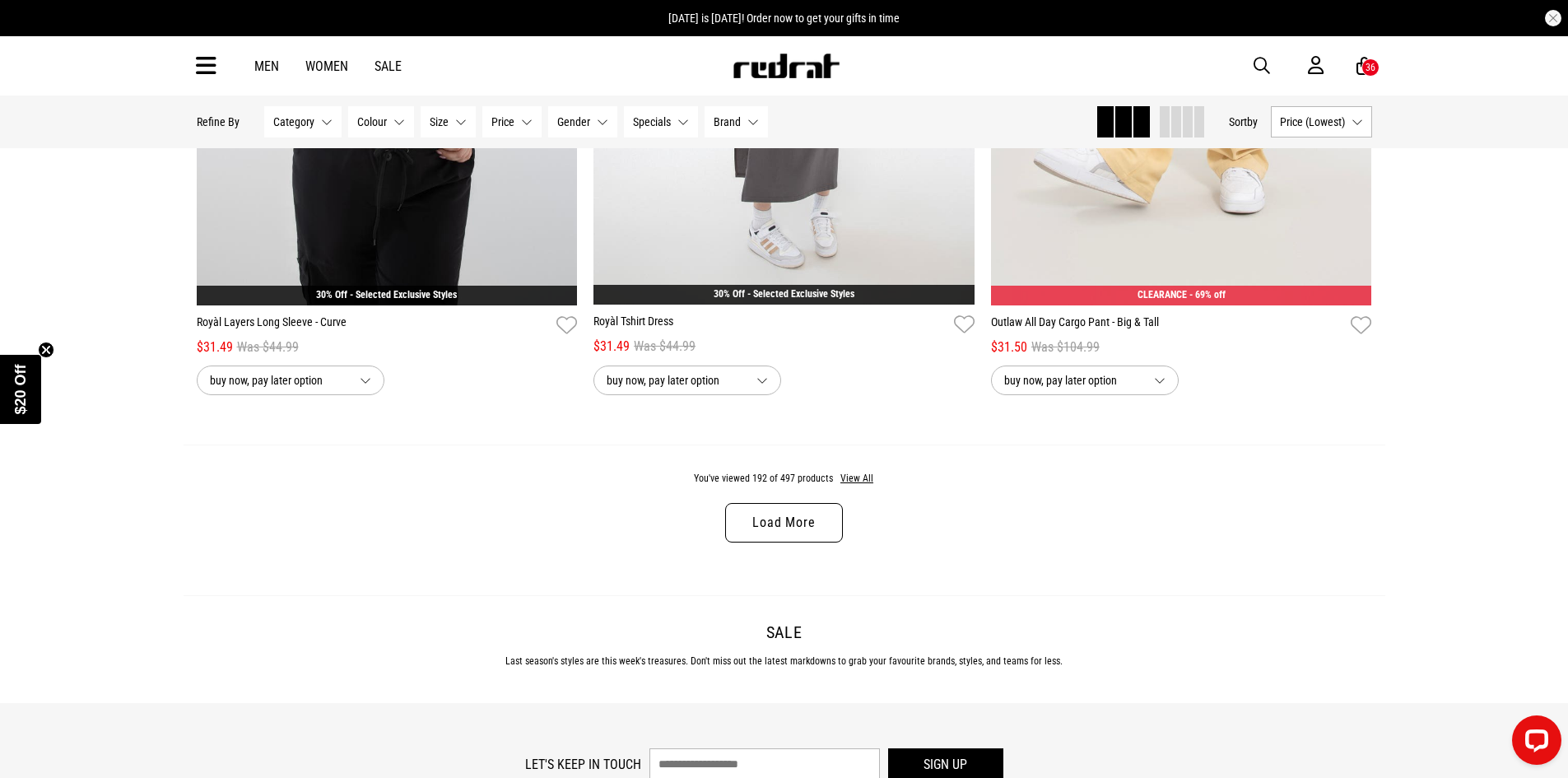
click at [217, 76] on div "Men Women Sale Sign in New Back Footwear Back Mens Back Womens Back Youth & Kid…" at bounding box center [784, 65] width 1201 height 59
click at [206, 70] on icon at bounding box center [206, 66] width 21 height 27
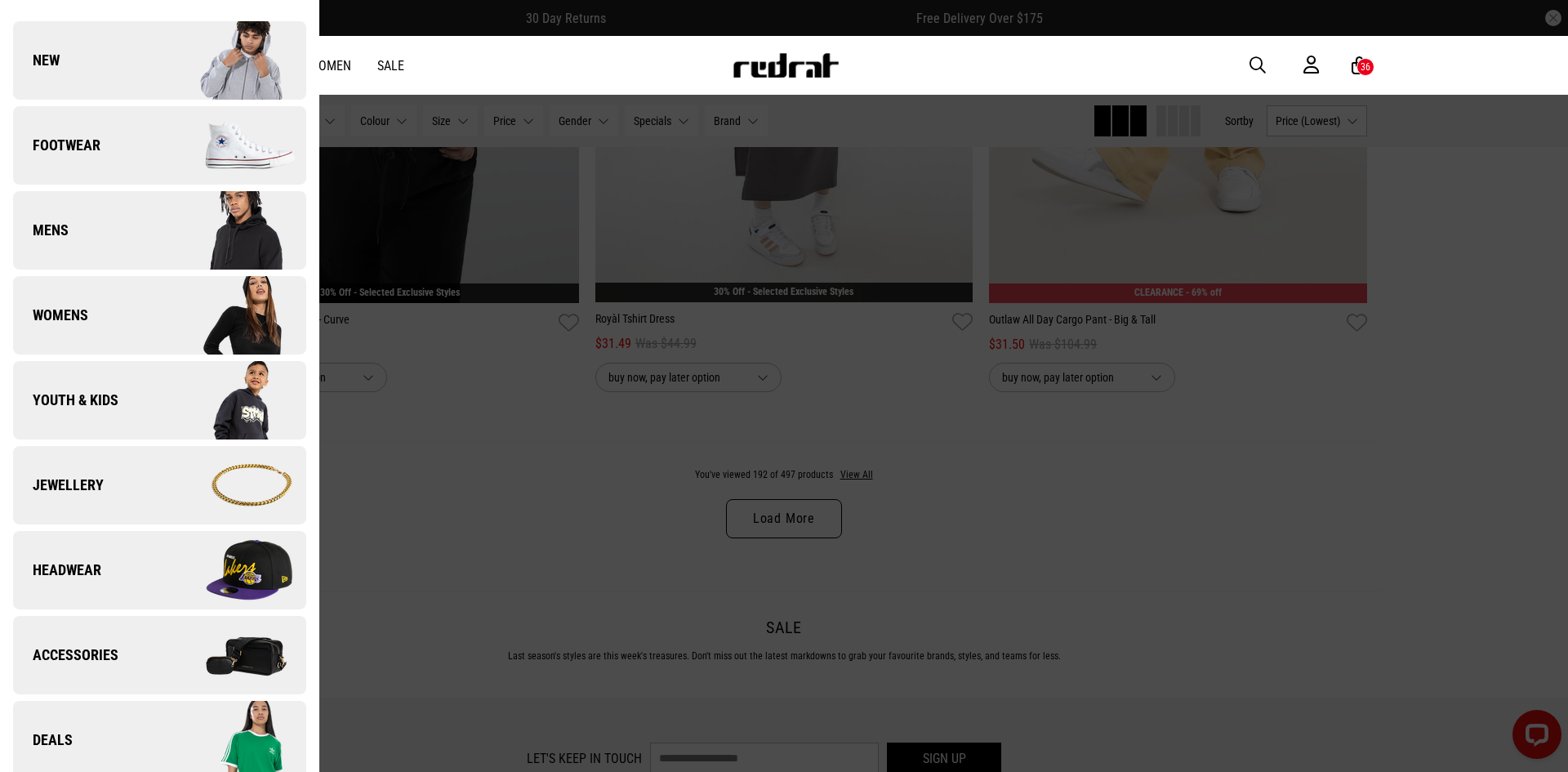
scroll to position [245, 0]
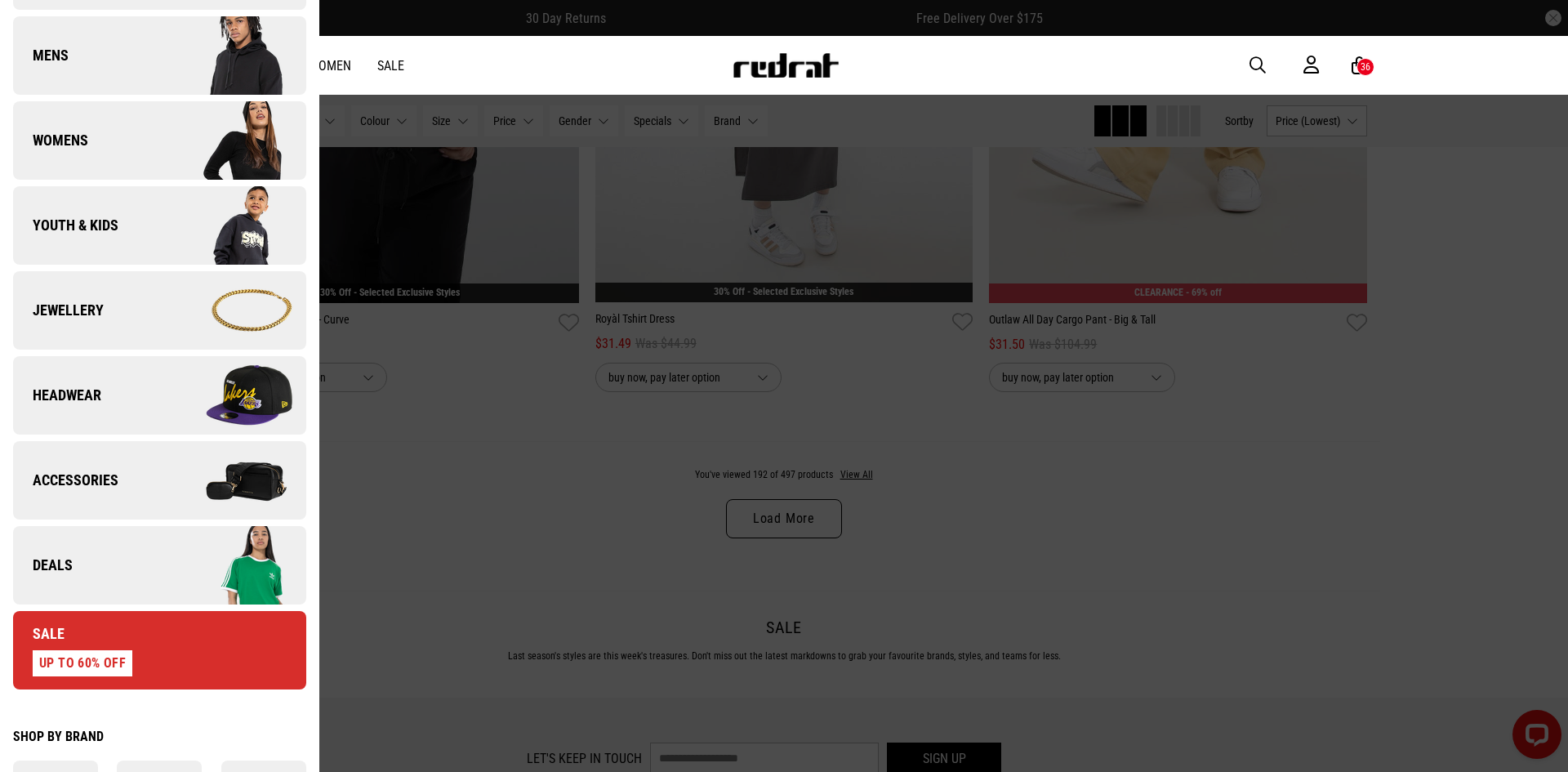
click at [176, 468] on img at bounding box center [232, 479] width 146 height 82
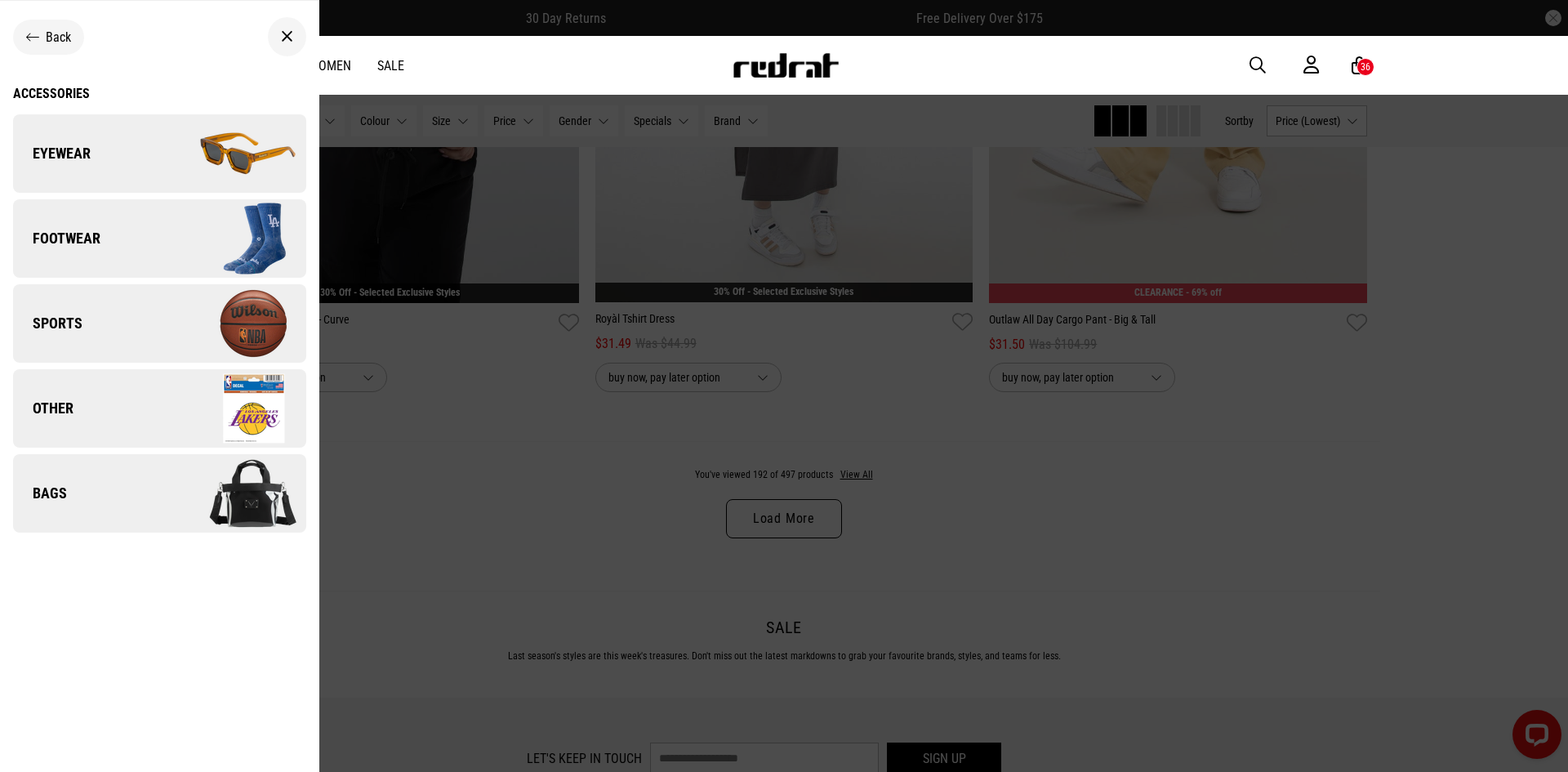
click at [31, 41] on icon at bounding box center [32, 38] width 13 height 16
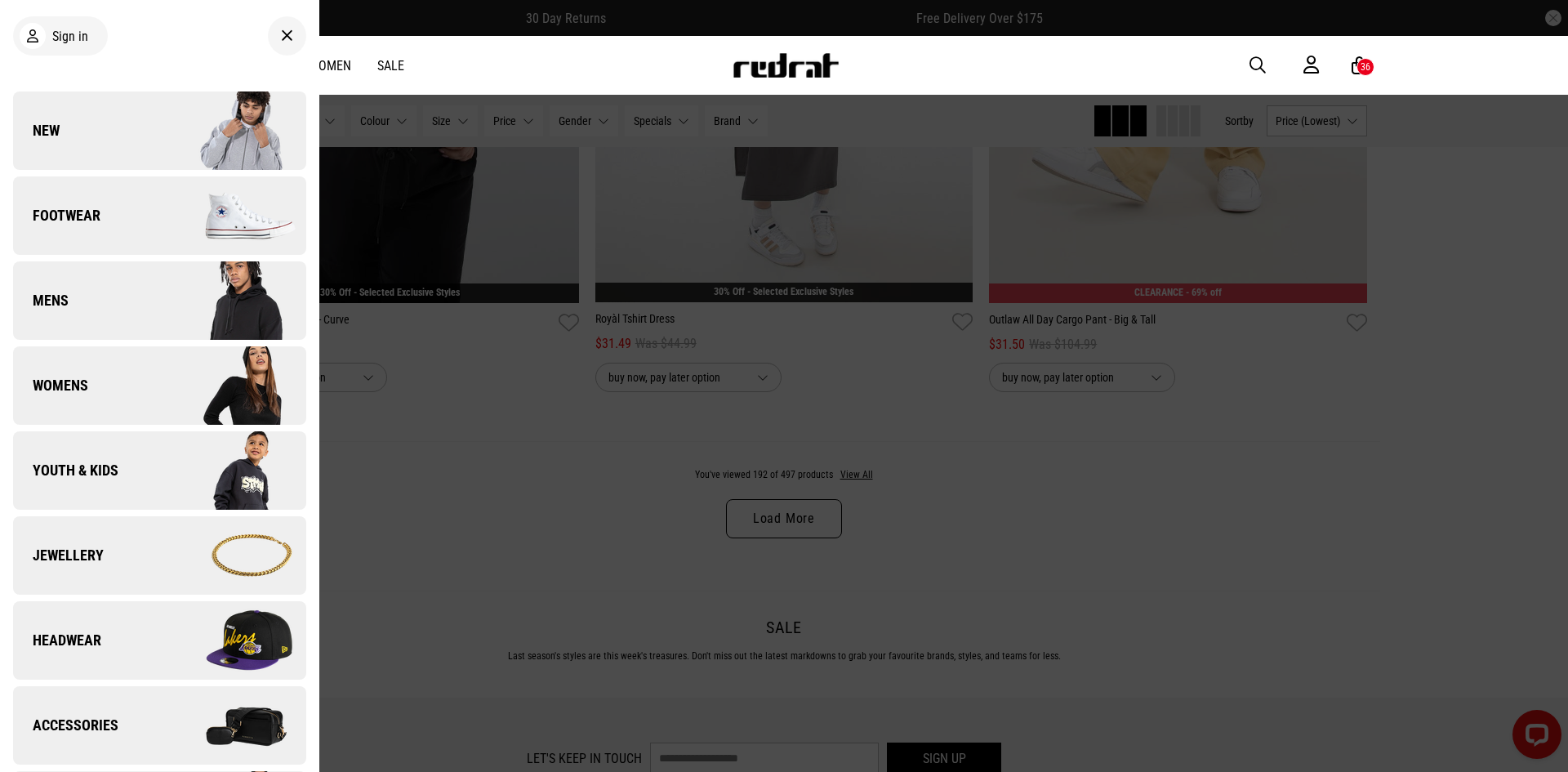
click at [115, 575] on link "Jewellery" at bounding box center [159, 555] width 294 height 78
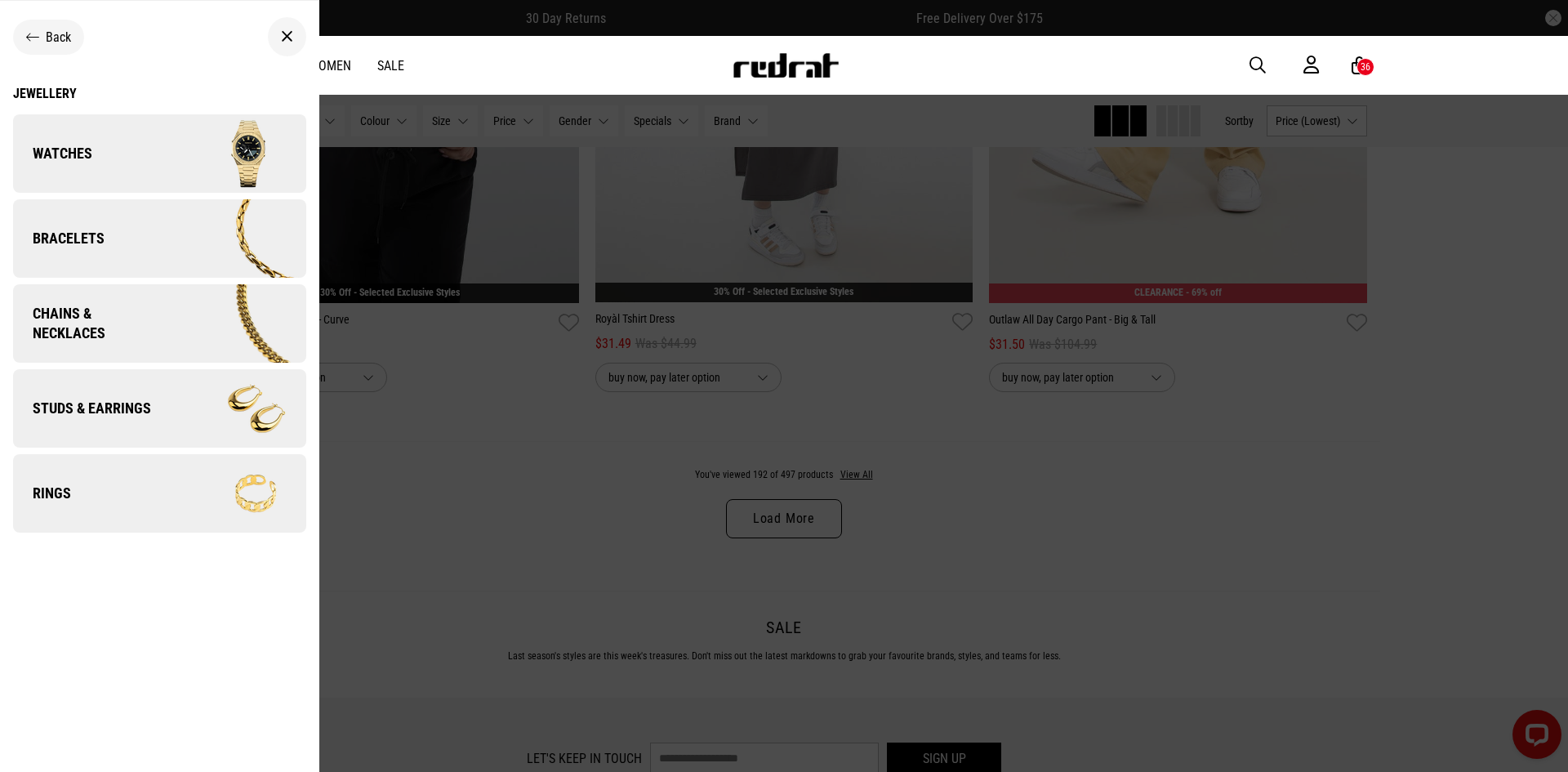
click at [128, 132] on link "Watches" at bounding box center [159, 153] width 294 height 78
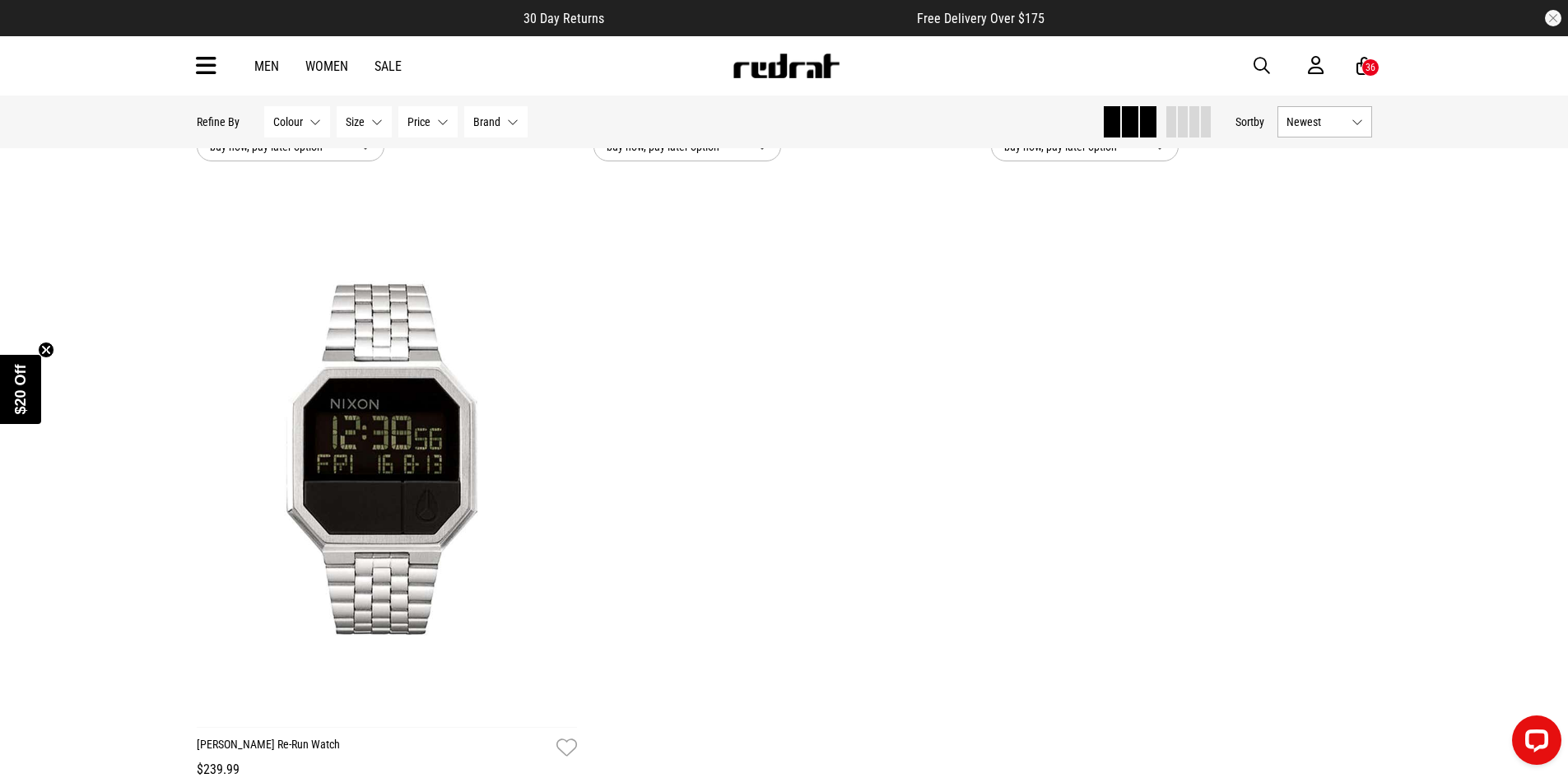
scroll to position [3621, 0]
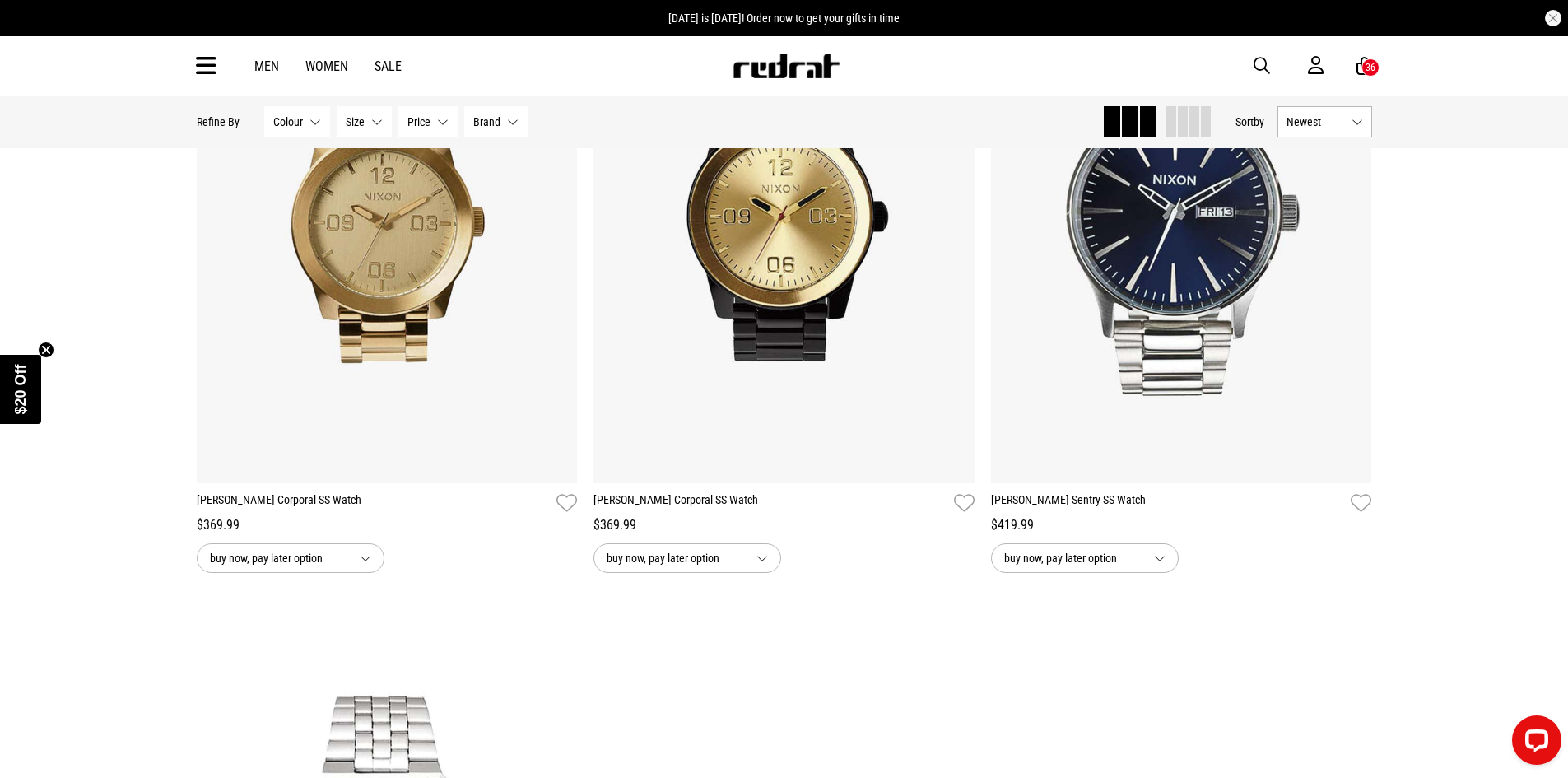
click at [250, 68] on div "Men Women Sale" at bounding box center [328, 67] width 173 height 16
click at [265, 67] on link "Men" at bounding box center [266, 67] width 25 height 16
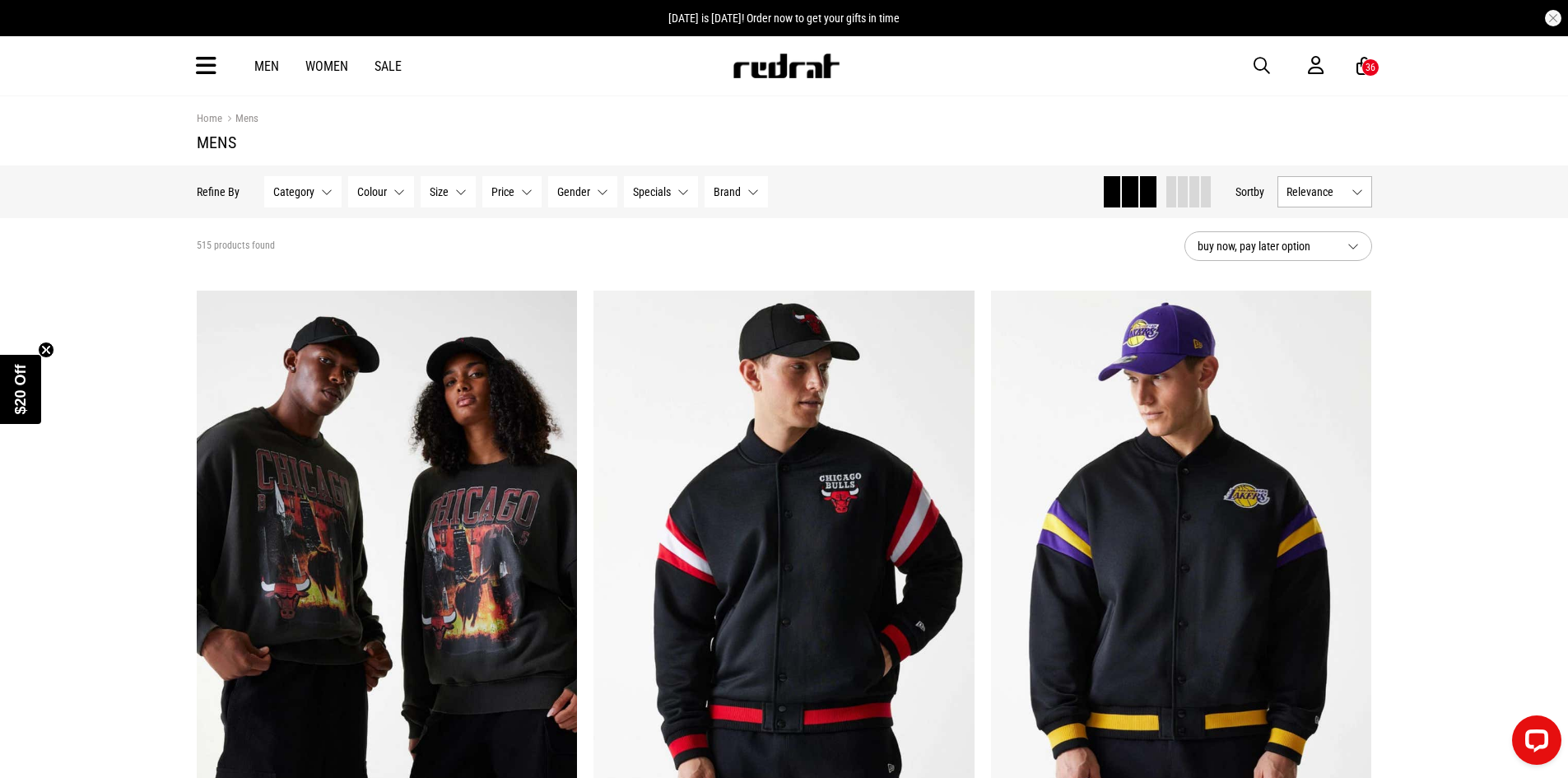
click at [204, 67] on icon at bounding box center [206, 66] width 21 height 27
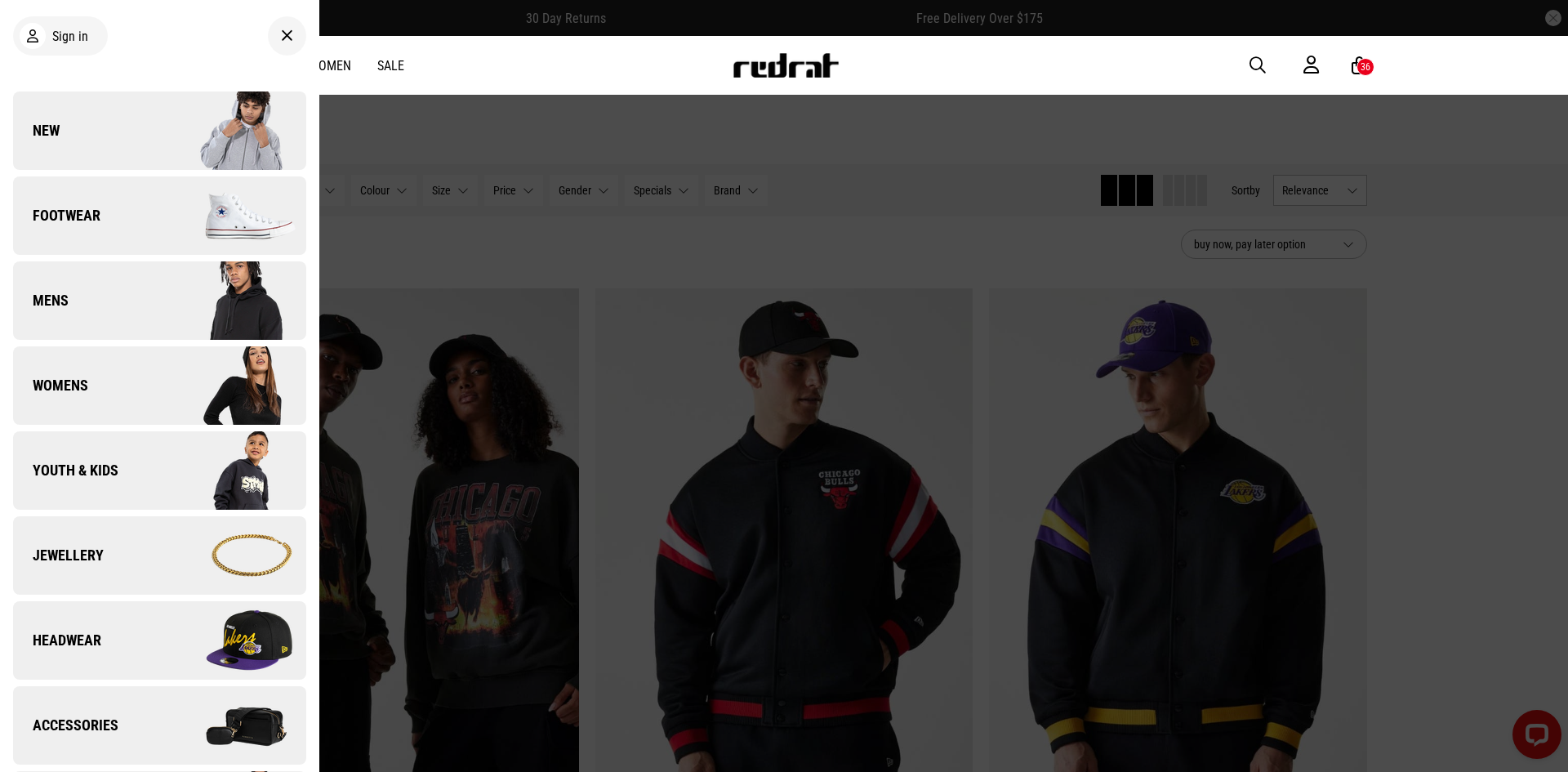
click at [122, 237] on link "Footwear" at bounding box center [159, 214] width 294 height 78
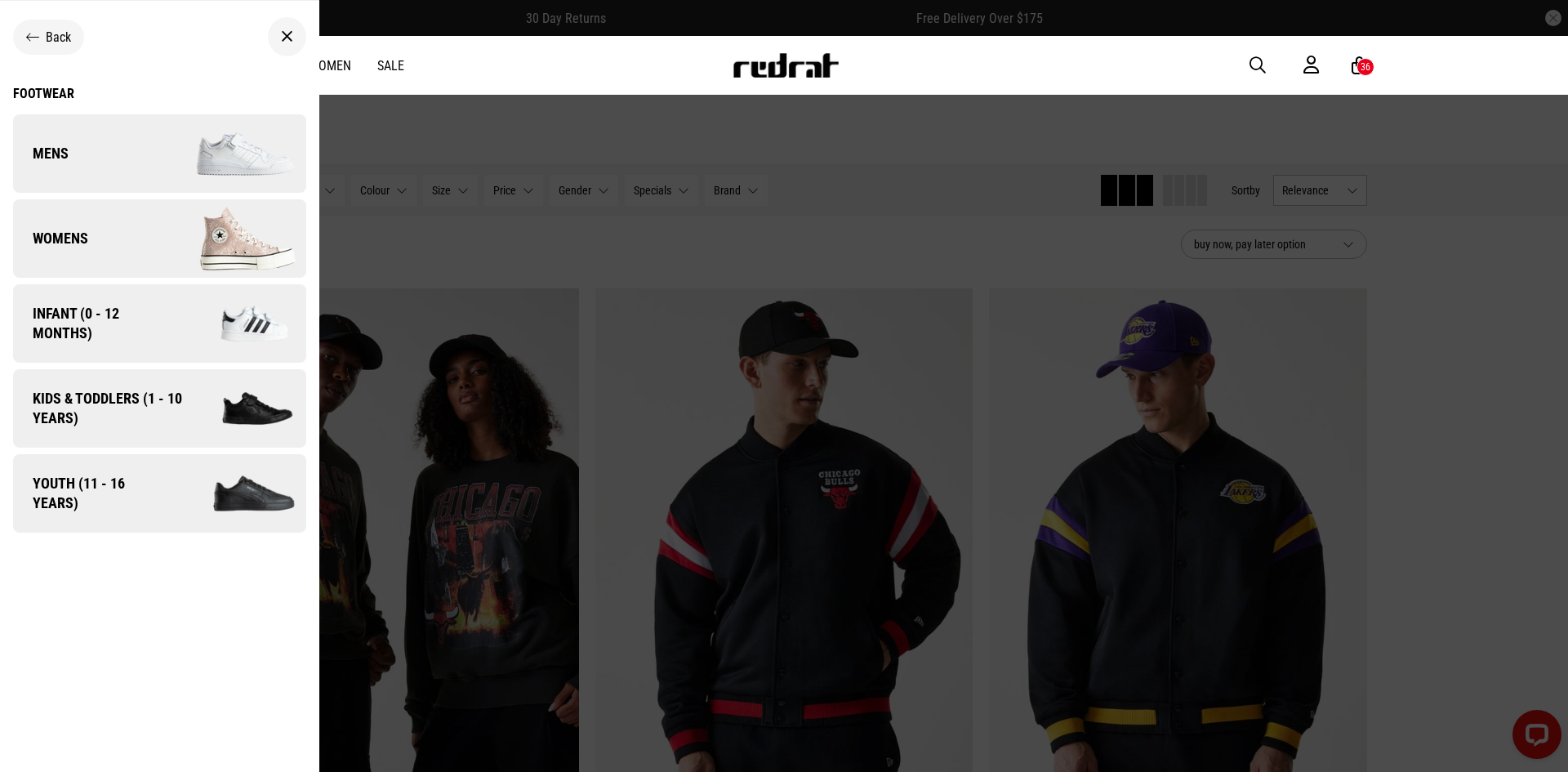
click at [142, 152] on link "Mens" at bounding box center [159, 153] width 294 height 78
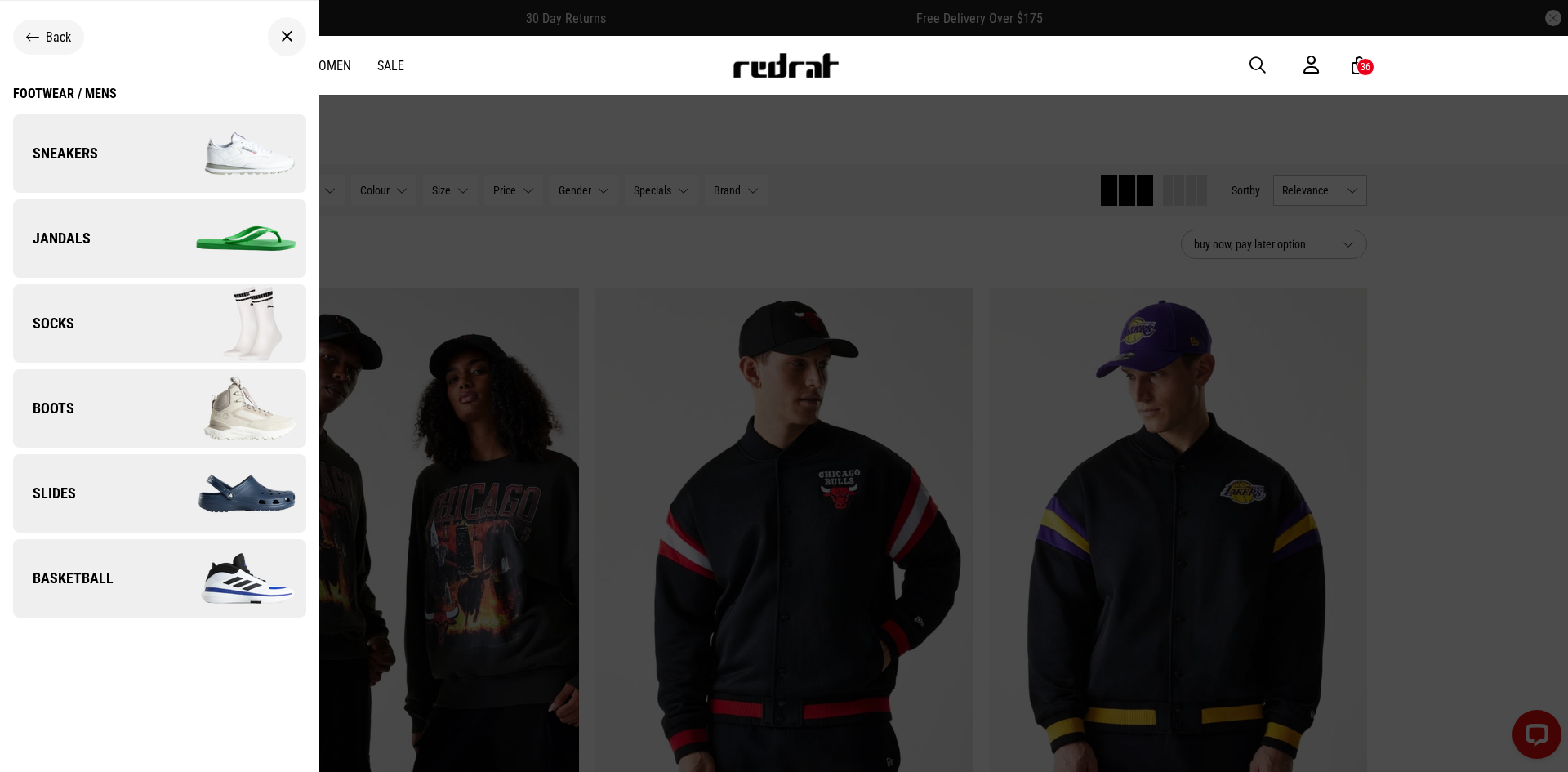
click at [169, 477] on img at bounding box center [232, 493] width 146 height 82
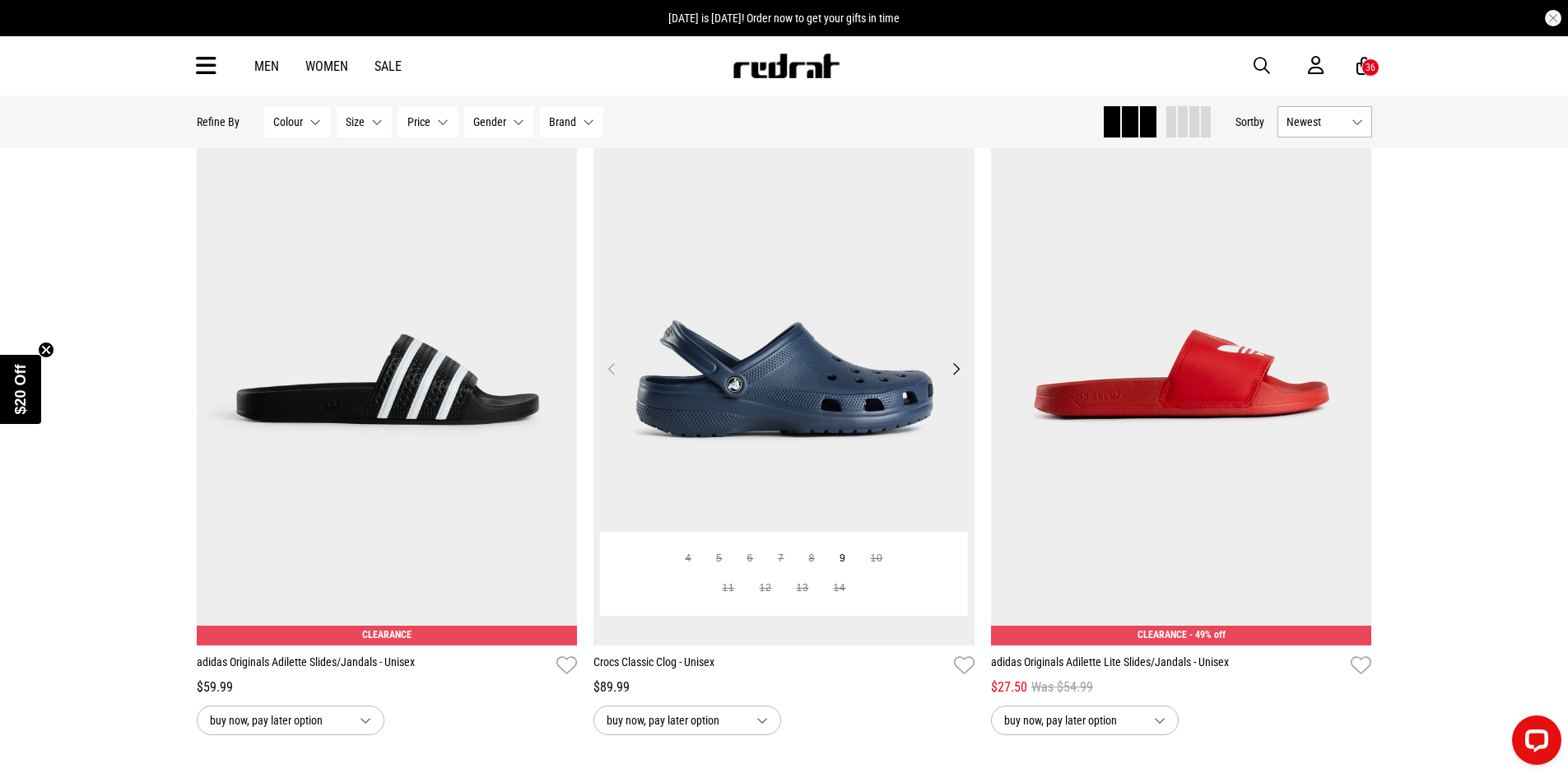
scroll to position [3456, 0]
